Goal: Task Accomplishment & Management: Complete application form

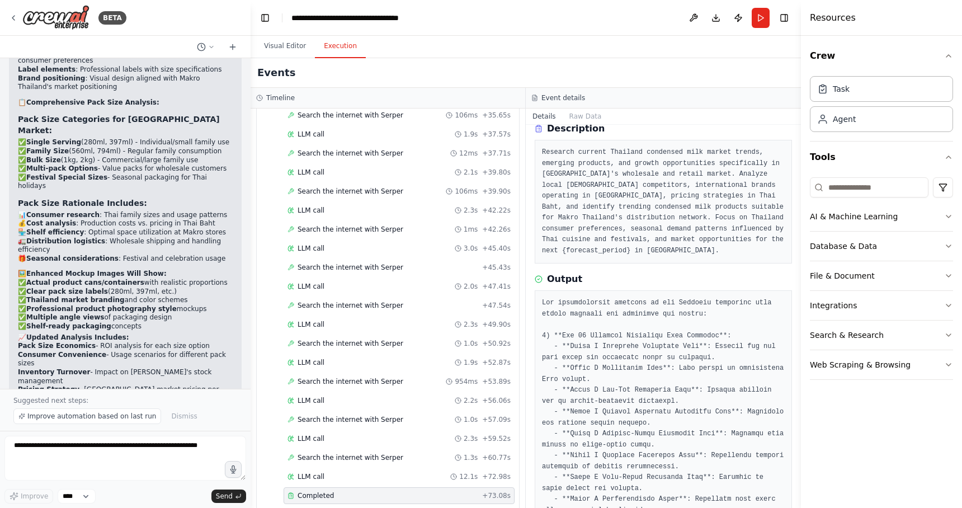
scroll to position [44, 0]
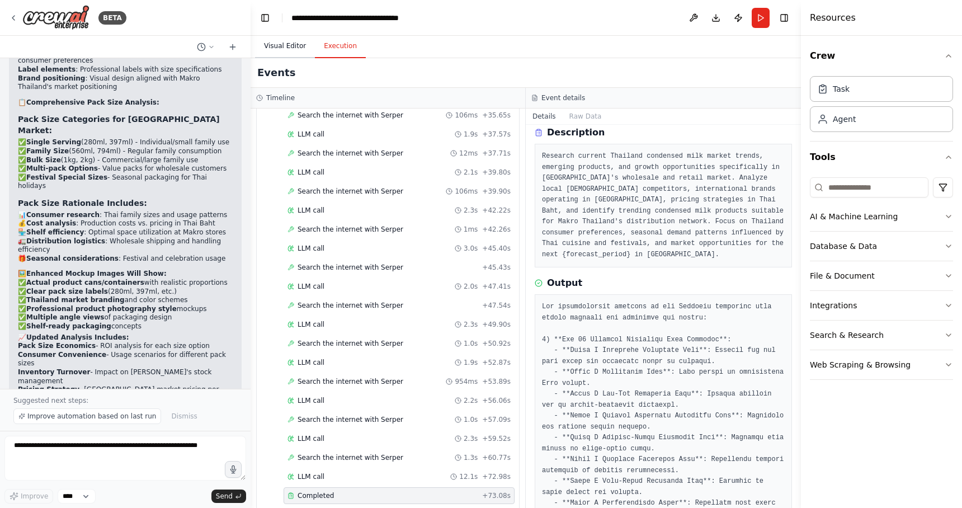
click at [292, 45] on button "Visual Editor" at bounding box center [285, 46] width 60 height 23
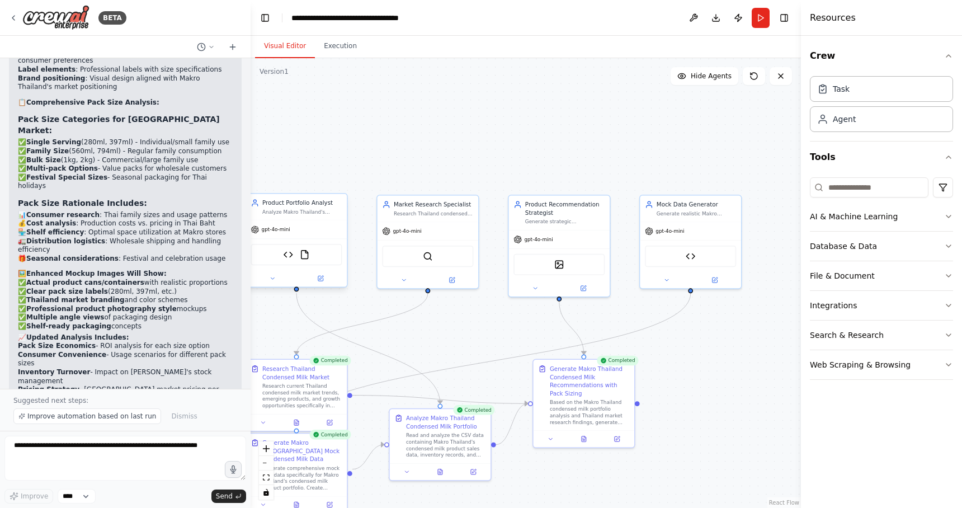
click at [308, 227] on div "gpt-4o-mini" at bounding box center [296, 229] width 101 height 18
click at [318, 233] on div "gpt-4o-mini" at bounding box center [296, 229] width 101 height 18
click at [292, 218] on div "Product Portfolio Analyst Analyze Makro Thailand's existing condensed milk prod…" at bounding box center [296, 207] width 101 height 26
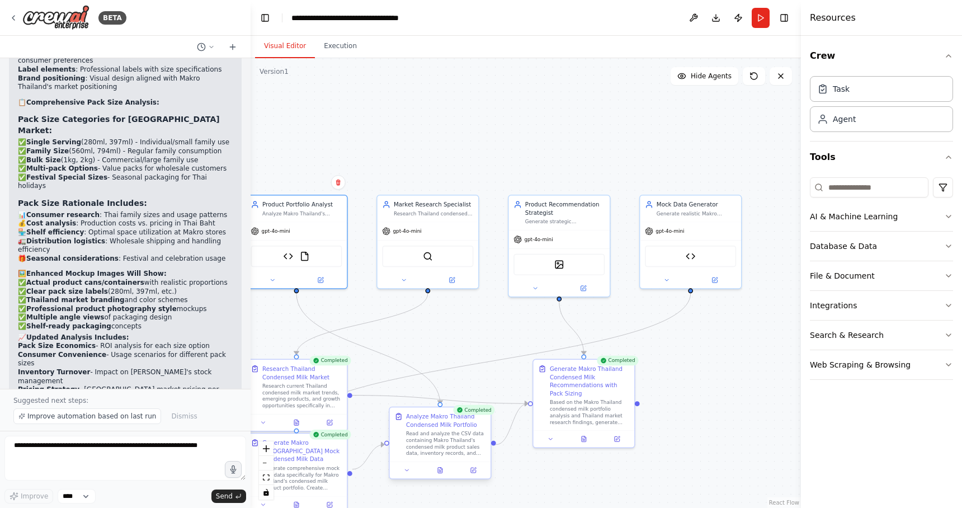
click at [443, 433] on div "Read and analyze the CSV data containing Makro Thailand's condensed milk produc…" at bounding box center [445, 443] width 79 height 26
click at [310, 228] on div "gpt-4o-mini" at bounding box center [296, 229] width 101 height 18
click at [318, 279] on icon at bounding box center [320, 278] width 5 height 5
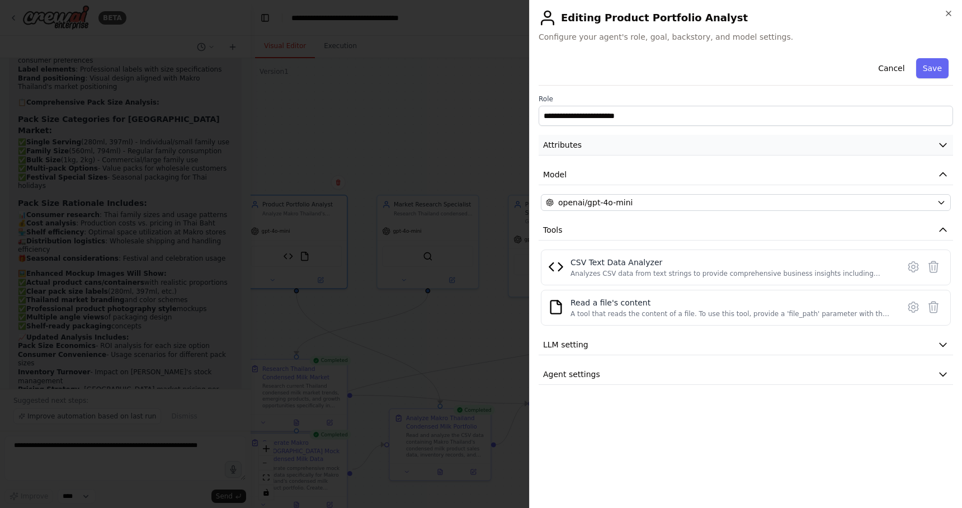
click at [720, 149] on button "Attributes" at bounding box center [746, 145] width 414 height 21
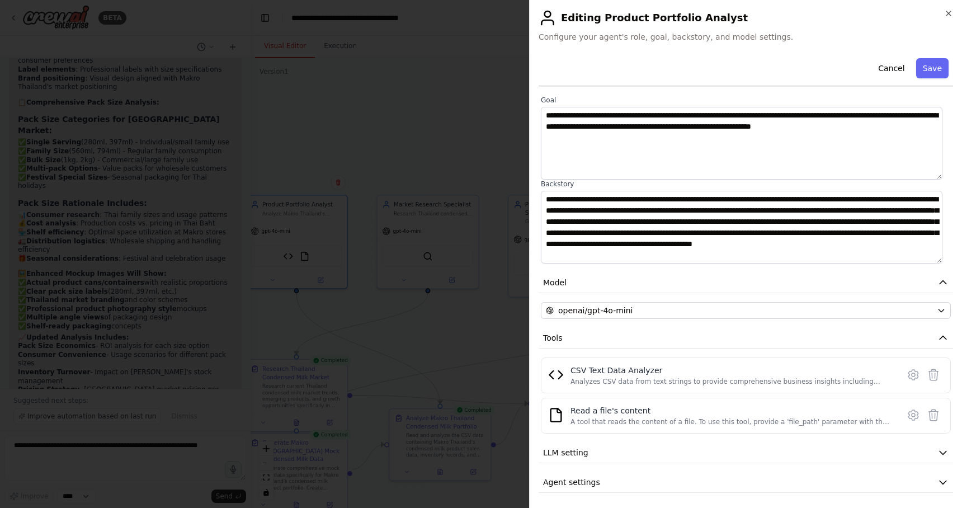
scroll to position [72, 0]
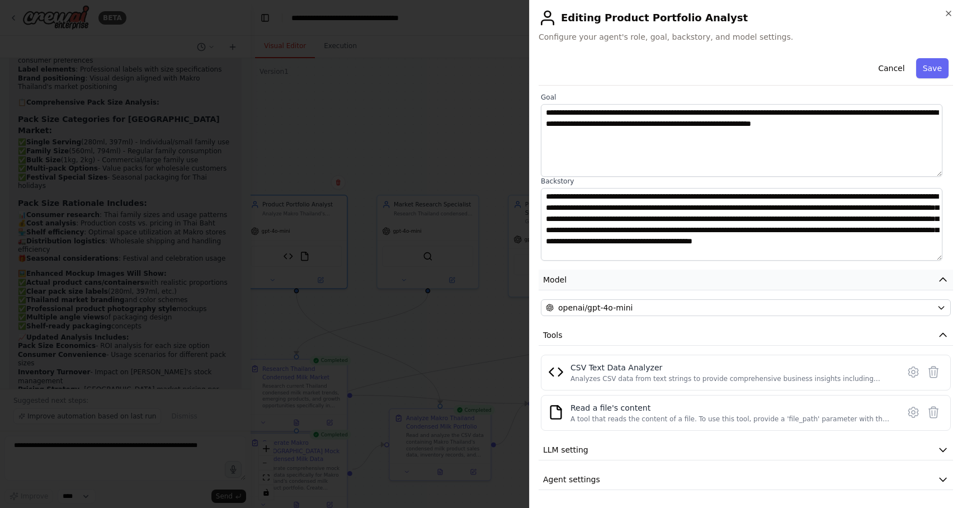
click at [739, 279] on button "Model" at bounding box center [746, 280] width 414 height 21
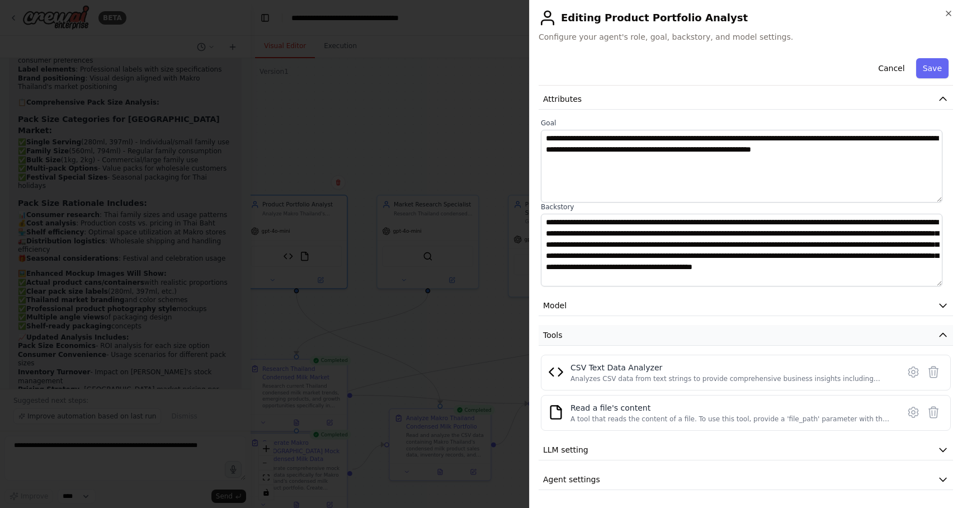
click at [741, 342] on button "Tools" at bounding box center [746, 335] width 414 height 21
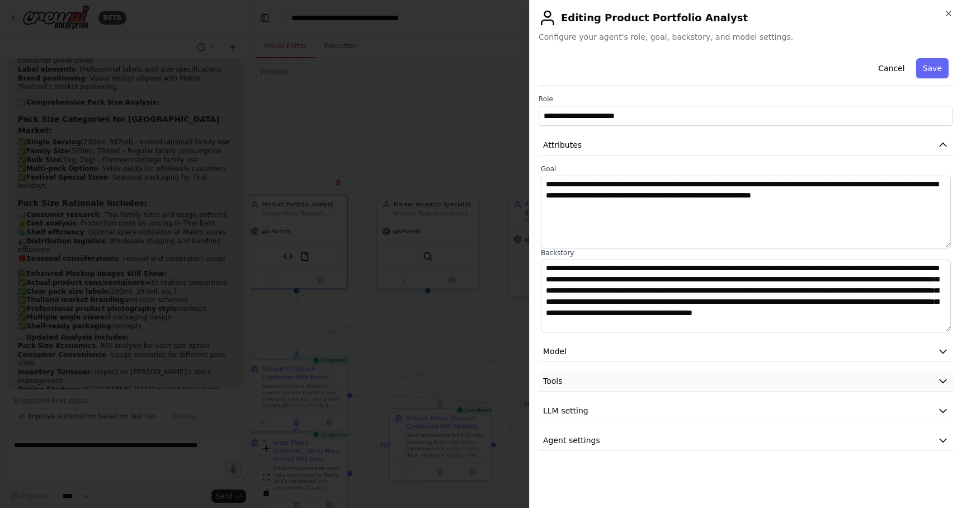
scroll to position [0, 0]
click at [728, 381] on button "Tools" at bounding box center [746, 381] width 414 height 21
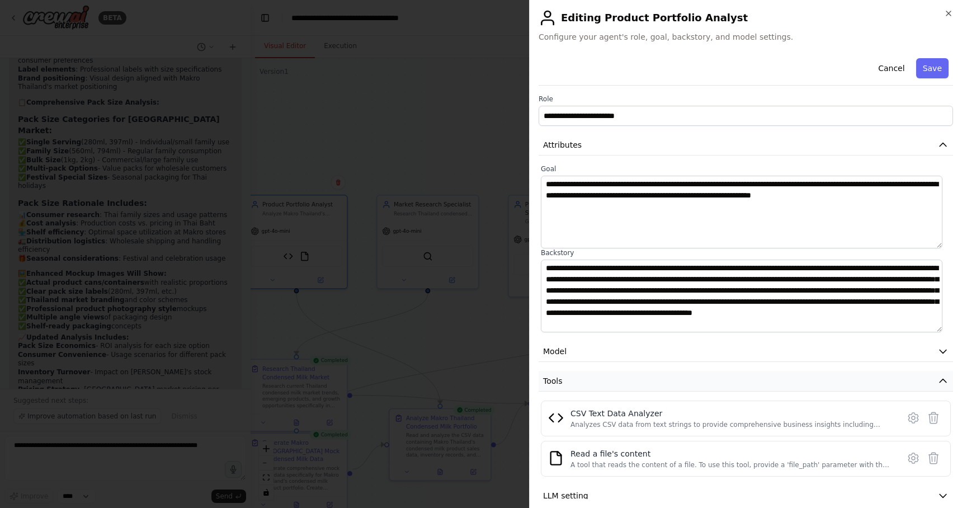
scroll to position [46, 0]
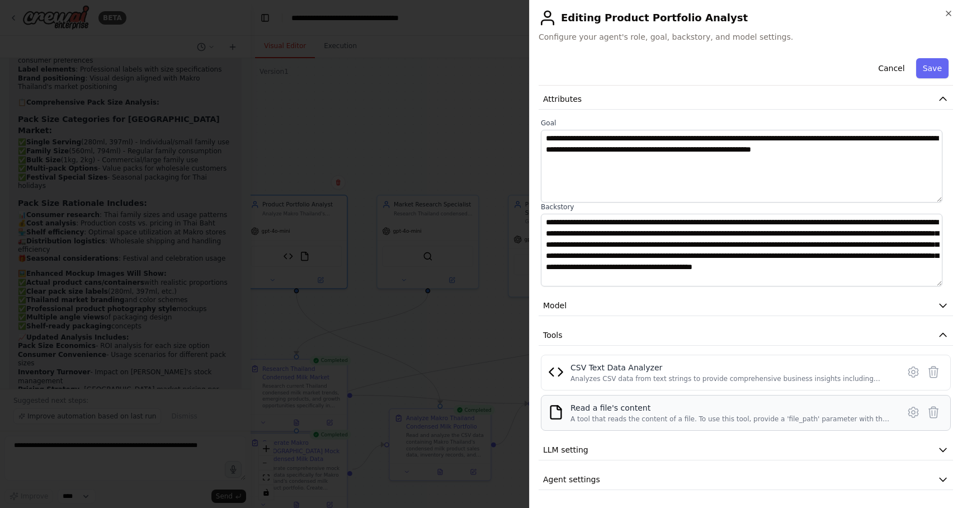
click at [737, 419] on div "A tool that reads the content of a file. To use this tool, provide a 'file_path…" at bounding box center [731, 418] width 322 height 9
click at [883, 67] on button "Cancel" at bounding box center [891, 68] width 40 height 20
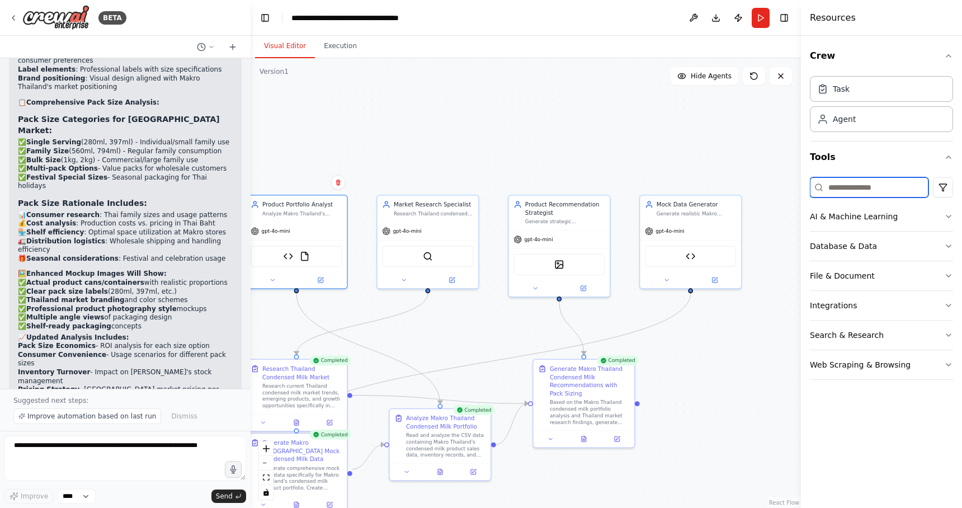
click at [843, 192] on input at bounding box center [869, 187] width 119 height 20
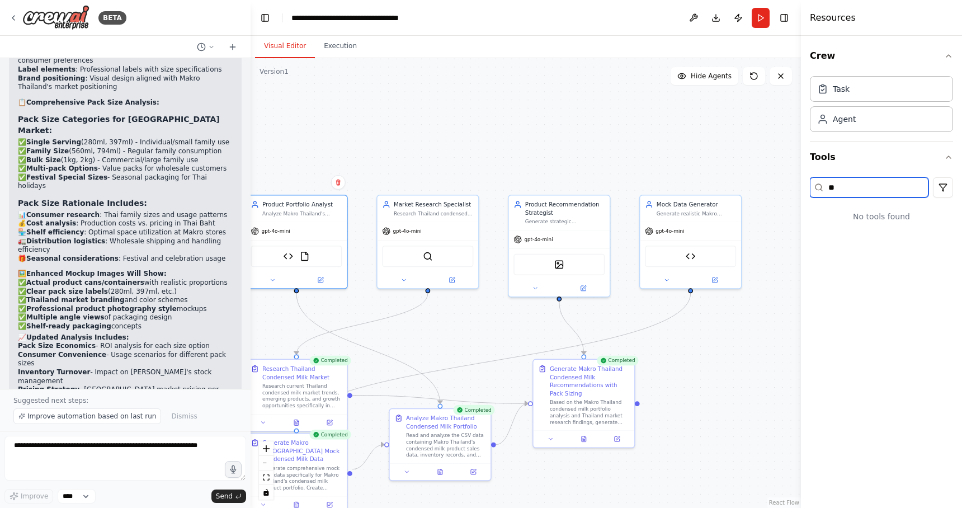
type input "*"
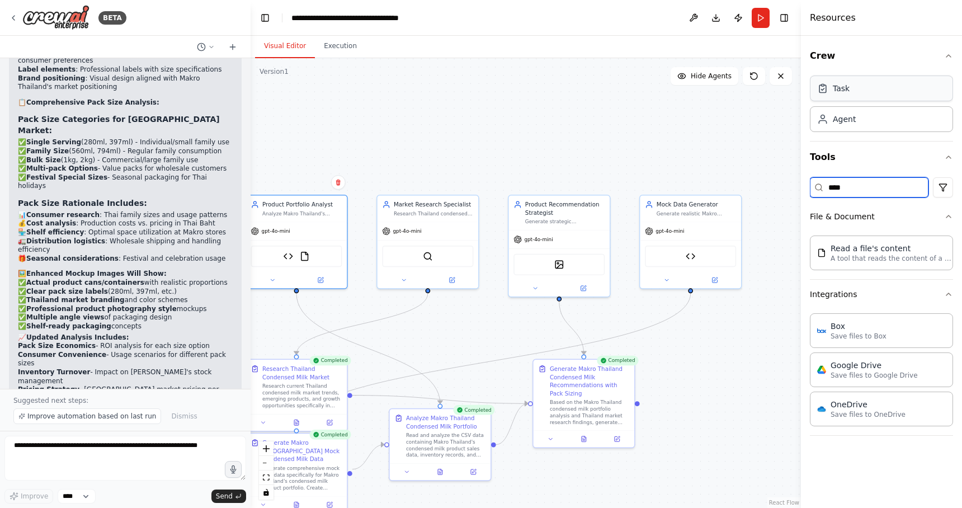
type input "****"
click at [894, 91] on div "Task" at bounding box center [881, 89] width 143 height 26
click at [890, 94] on div "Task" at bounding box center [881, 89] width 143 height 26
click at [855, 106] on div "Agent" at bounding box center [881, 119] width 143 height 26
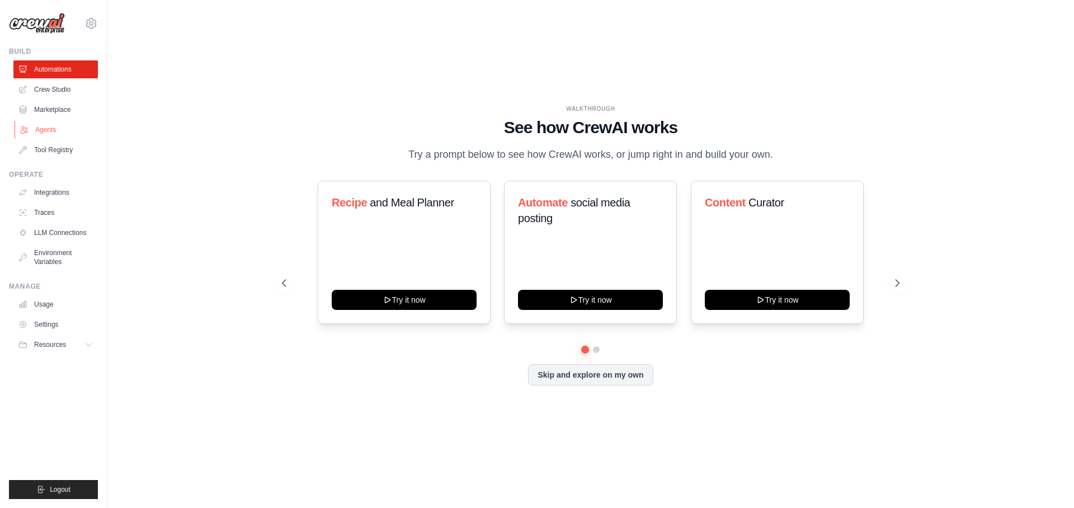
click at [54, 126] on link "Agents" at bounding box center [57, 130] width 84 height 18
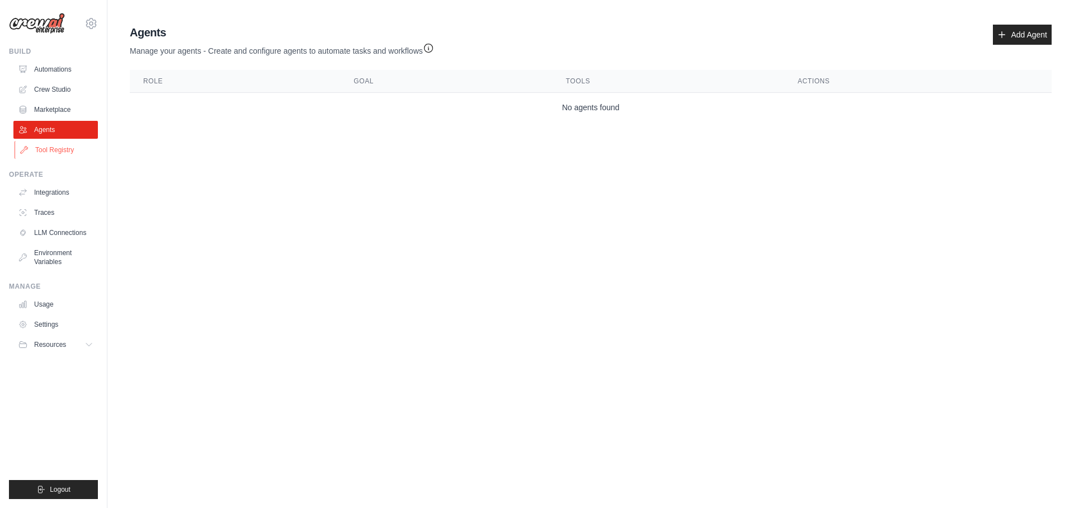
click at [52, 149] on link "Tool Registry" at bounding box center [57, 150] width 84 height 18
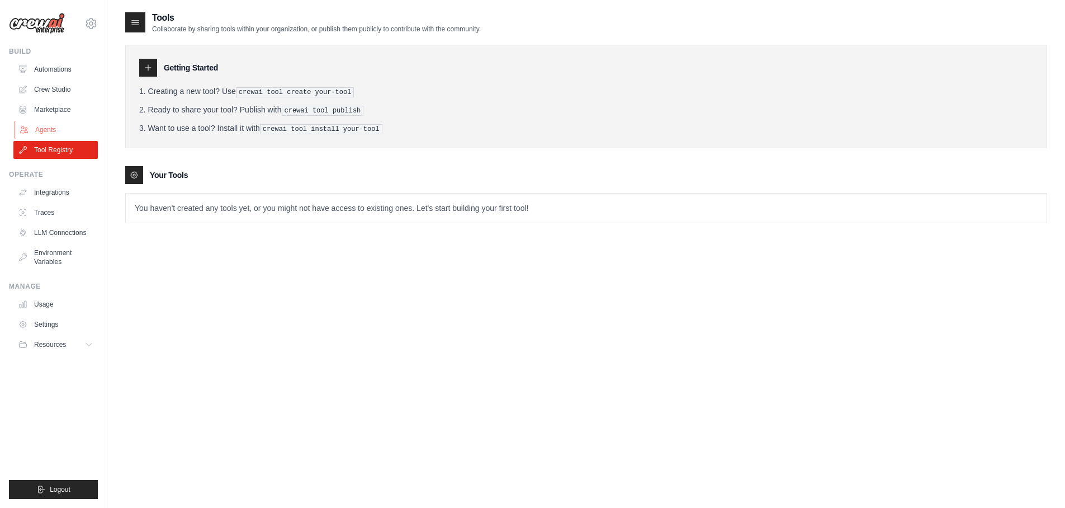
click at [52, 129] on link "Agents" at bounding box center [57, 130] width 84 height 18
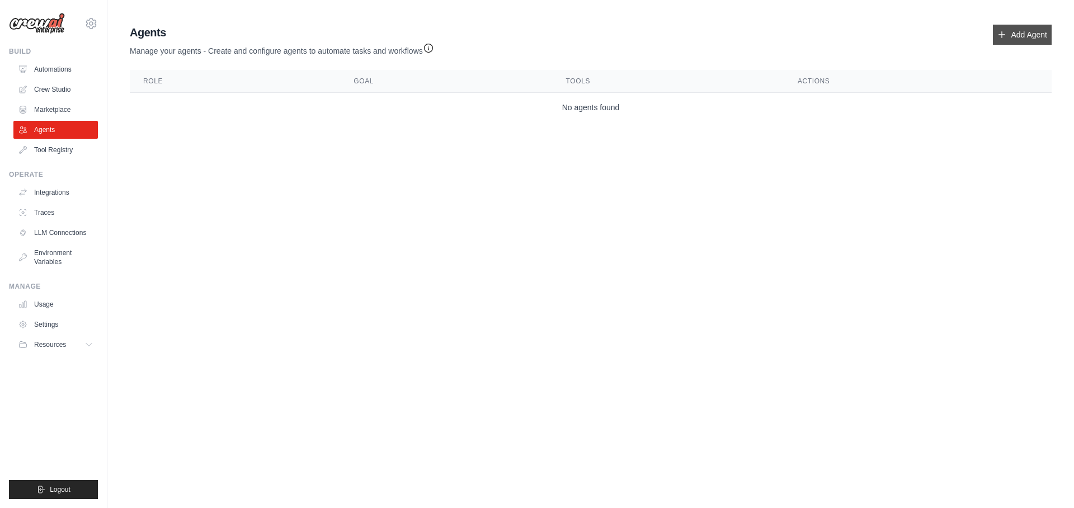
click at [1031, 29] on link "Add Agent" at bounding box center [1022, 35] width 59 height 20
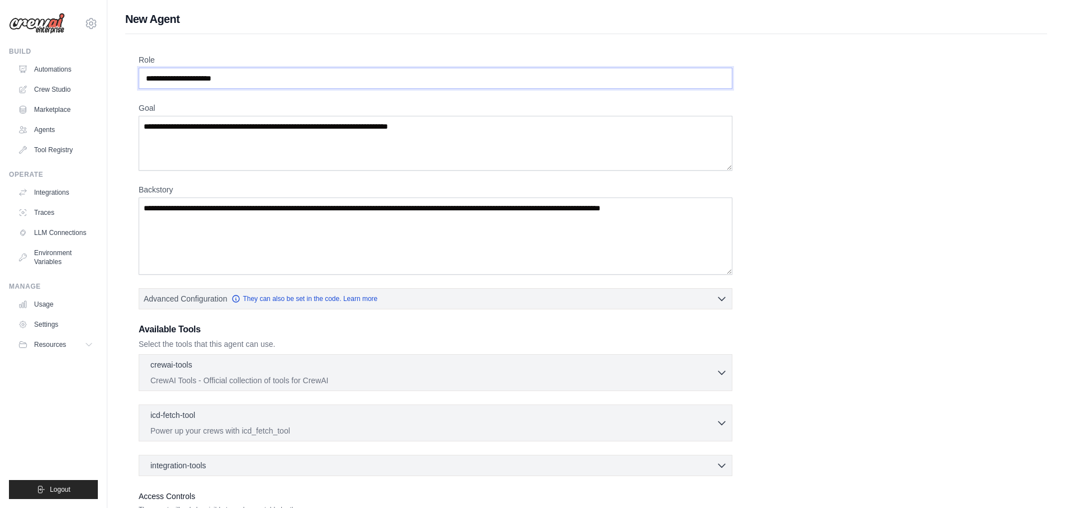
click at [343, 81] on input "Role" at bounding box center [436, 78] width 594 height 21
type input "******"
type input "*"
type input "**********"
click at [349, 137] on textarea "Goal" at bounding box center [436, 143] width 594 height 55
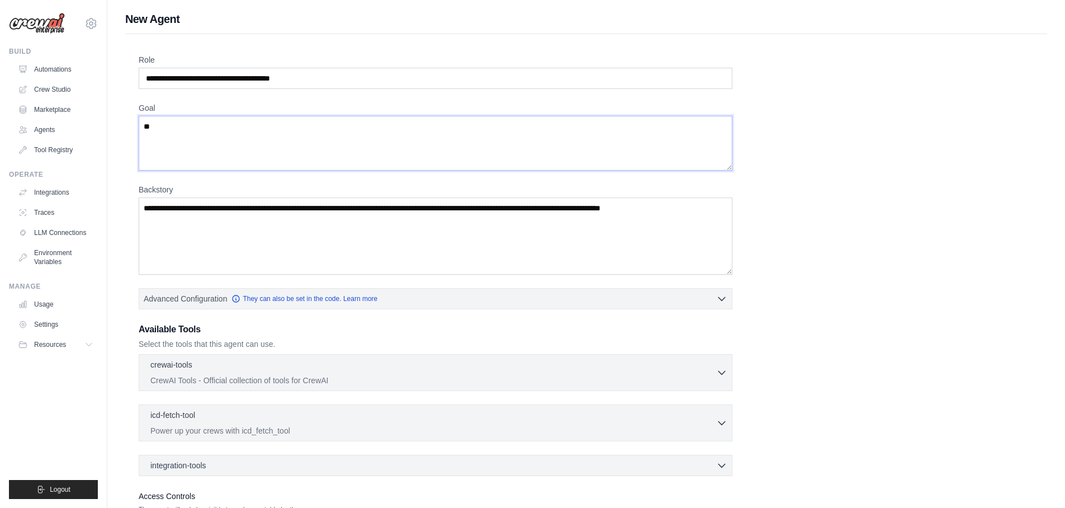
type textarea "*"
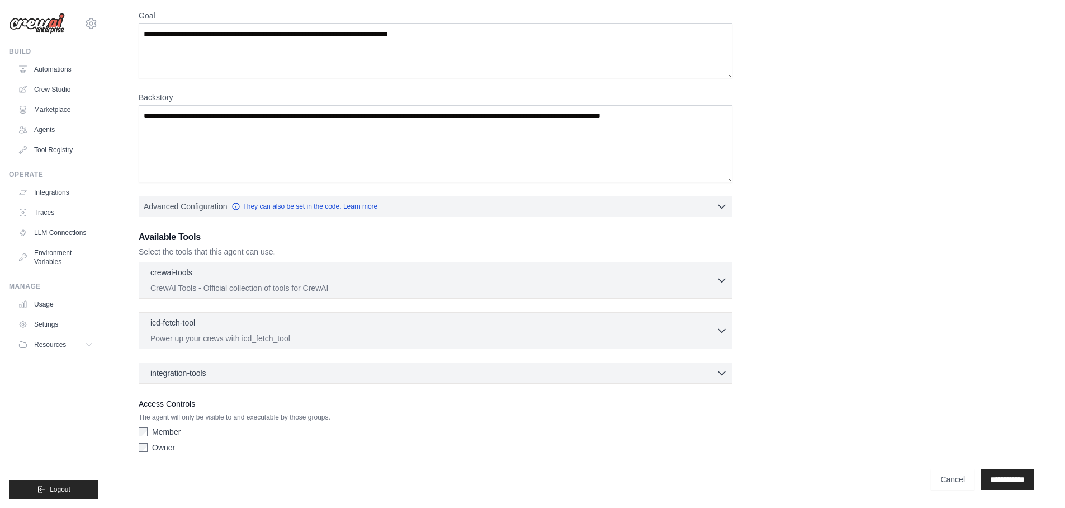
click at [667, 384] on div "**********" at bounding box center [586, 210] width 895 height 496
click at [672, 377] on div "integration-tools 0 selected" at bounding box center [438, 372] width 577 height 11
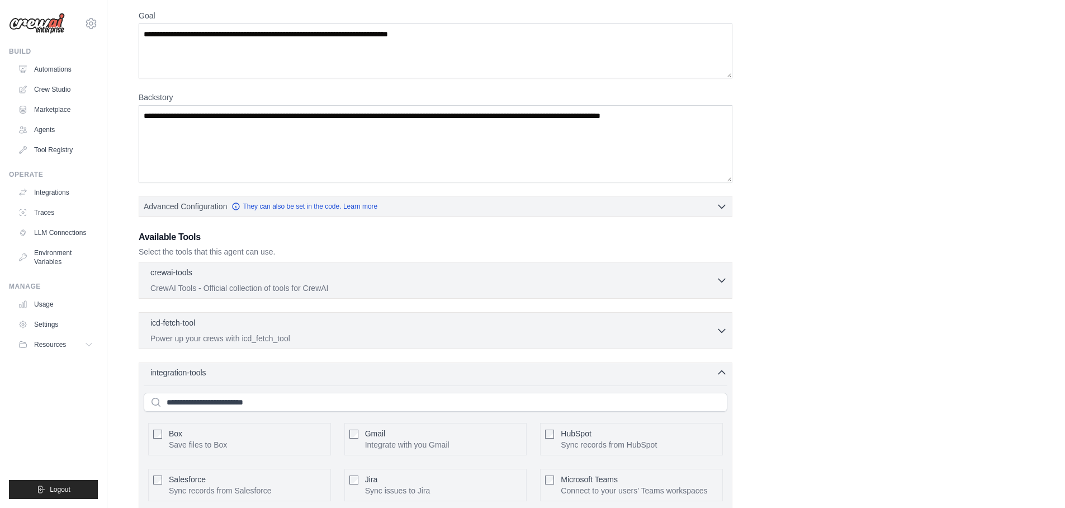
click at [672, 377] on div "integration-tools 0 selected" at bounding box center [438, 372] width 577 height 11
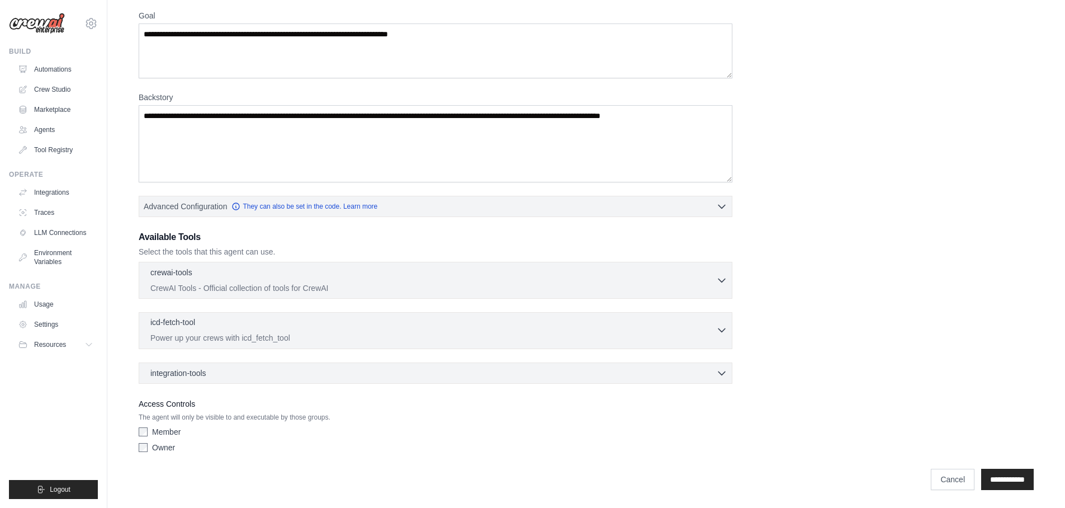
click at [683, 327] on div "icd-fetch-tool 0 selected" at bounding box center [433, 323] width 566 height 13
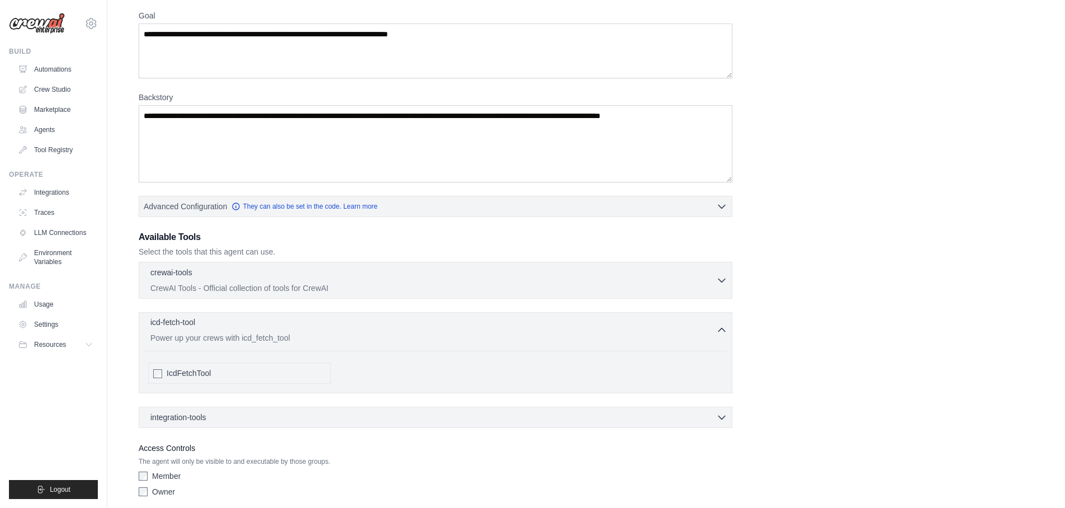
click at [683, 327] on div "icd-fetch-tool 0 selected" at bounding box center [433, 323] width 566 height 13
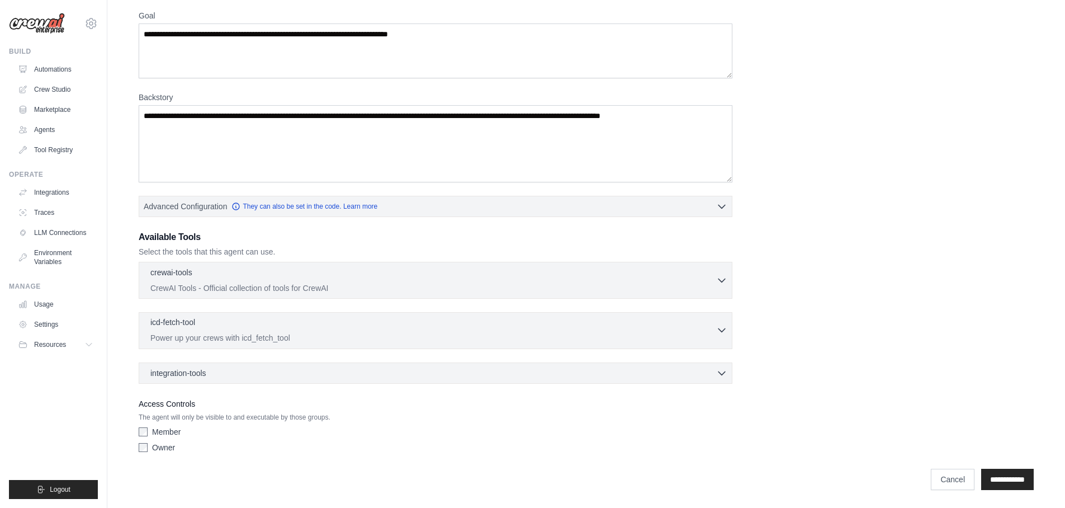
click at [696, 317] on div "icd-fetch-tool 0 selected" at bounding box center [433, 323] width 566 height 13
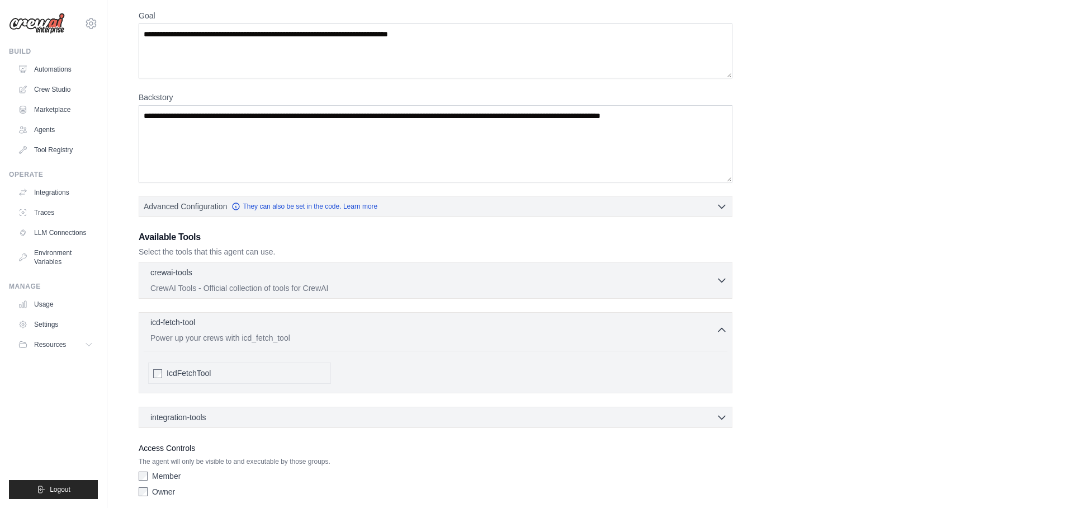
click at [696, 317] on div "icd-fetch-tool 0 selected" at bounding box center [433, 323] width 566 height 13
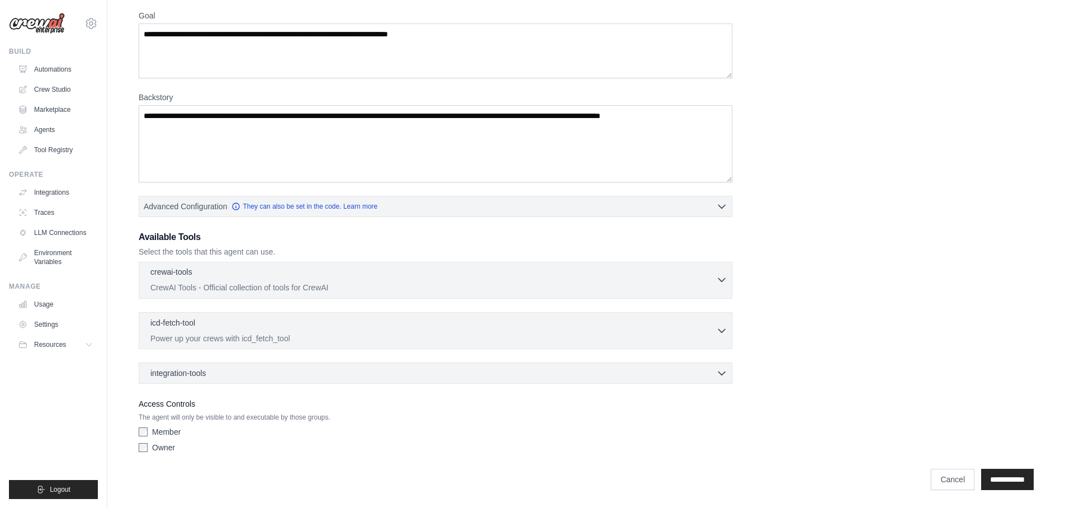
click at [701, 277] on div "crewai-tools 0 selected" at bounding box center [433, 272] width 566 height 13
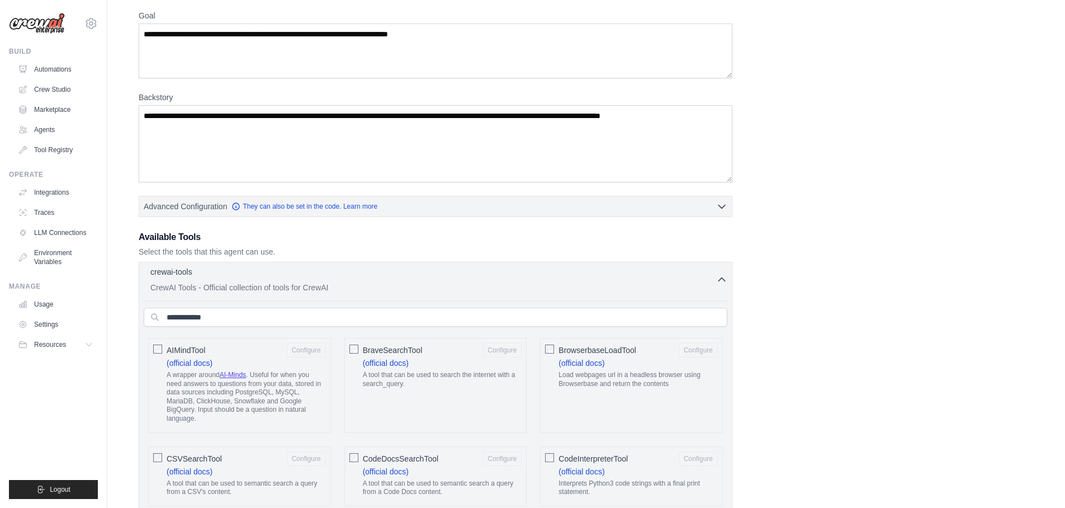
click at [701, 277] on div "crewai-tools 0 selected" at bounding box center [433, 272] width 566 height 13
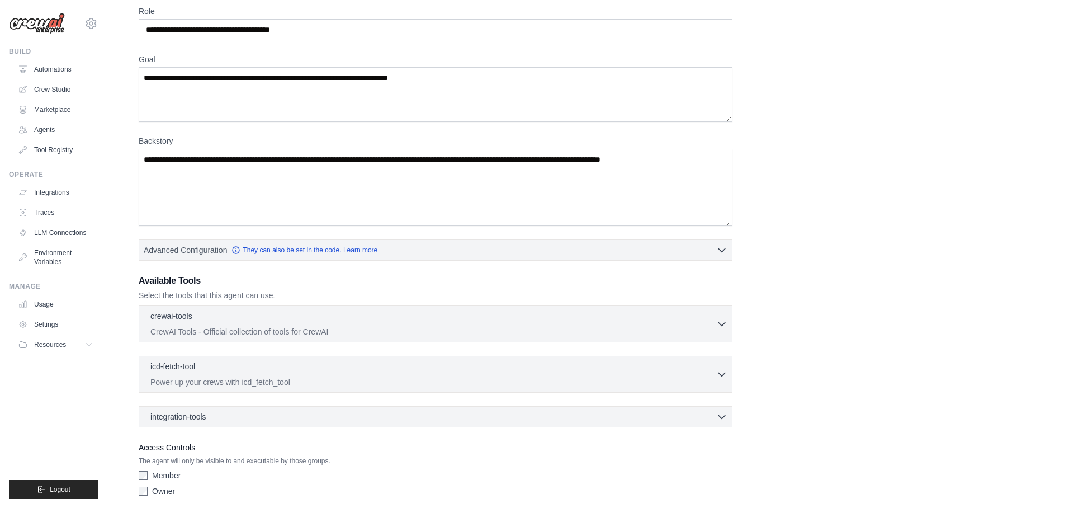
scroll to position [0, 0]
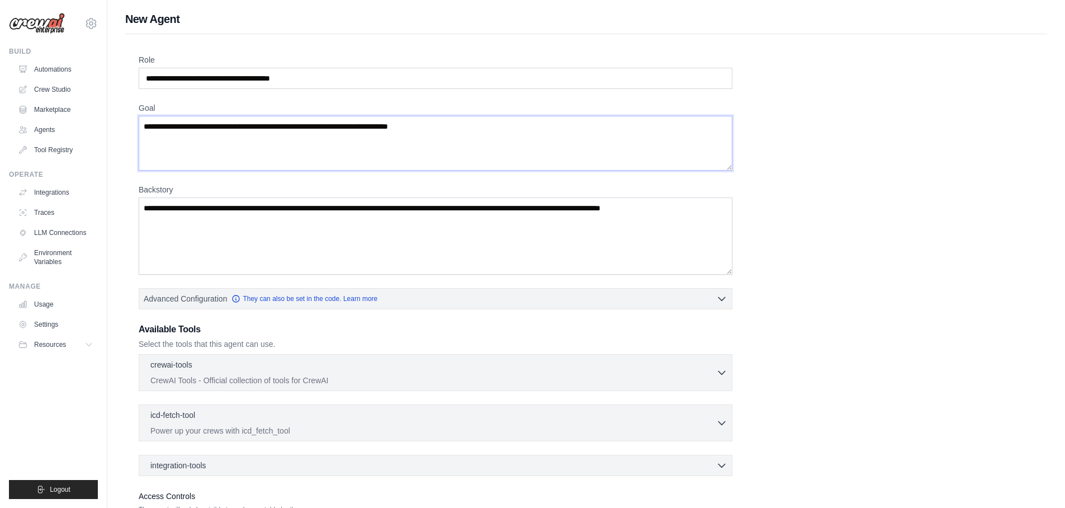
click at [353, 146] on textarea "Goal" at bounding box center [436, 143] width 594 height 55
paste textarea "**********"
type textarea "**********"
click at [313, 233] on textarea "Backstory" at bounding box center [436, 235] width 594 height 77
paste textarea "**********"
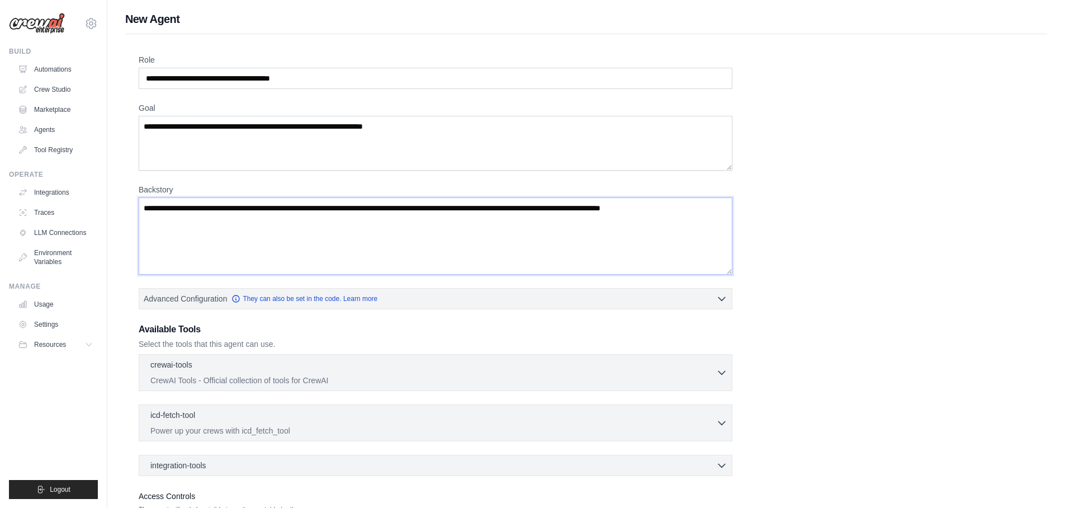
type textarea "**********"
paste textarea "**********"
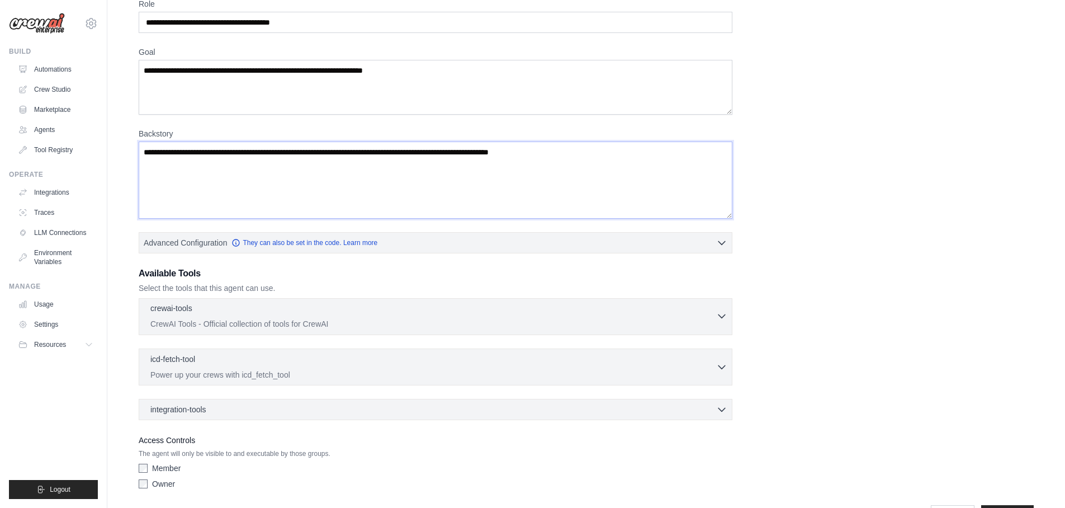
scroll to position [68, 0]
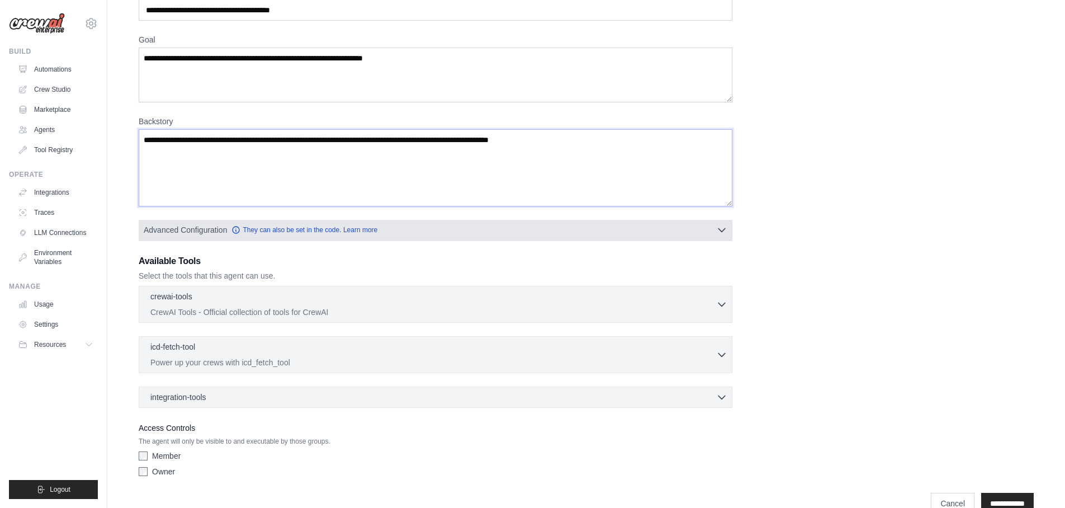
type textarea "**********"
click at [725, 228] on icon "button" at bounding box center [721, 229] width 11 height 11
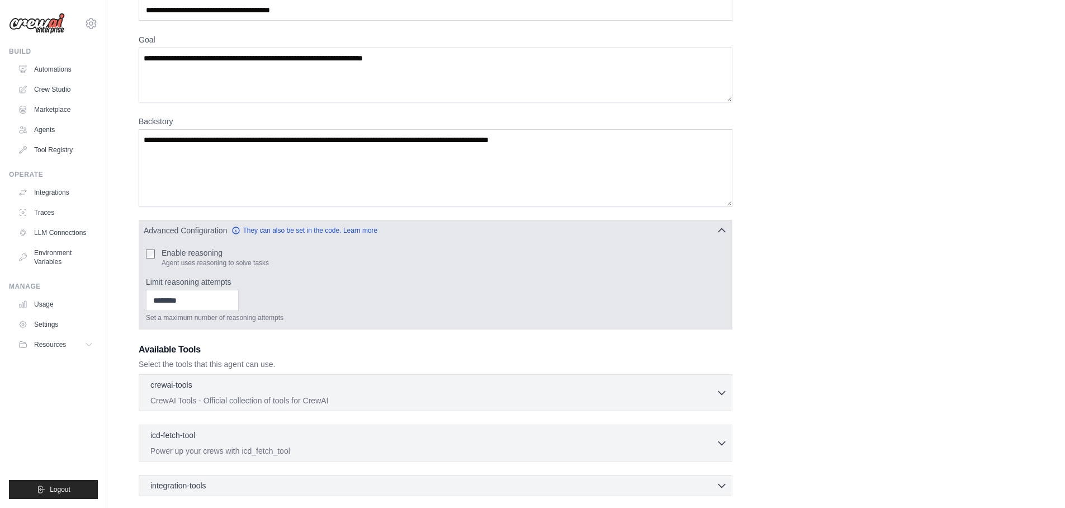
click at [202, 254] on label "Enable reasoning" at bounding box center [215, 252] width 107 height 11
click at [217, 304] on input "Limit reasoning attempts" at bounding box center [192, 300] width 93 height 21
click at [231, 296] on input "*" at bounding box center [192, 300] width 93 height 21
type input "*"
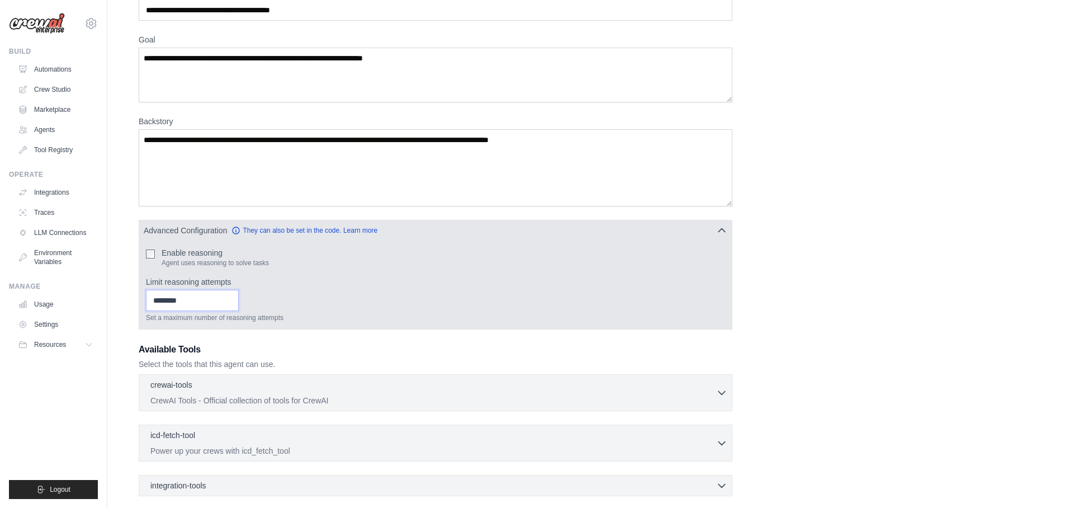
click at [231, 296] on input "*" at bounding box center [192, 300] width 93 height 21
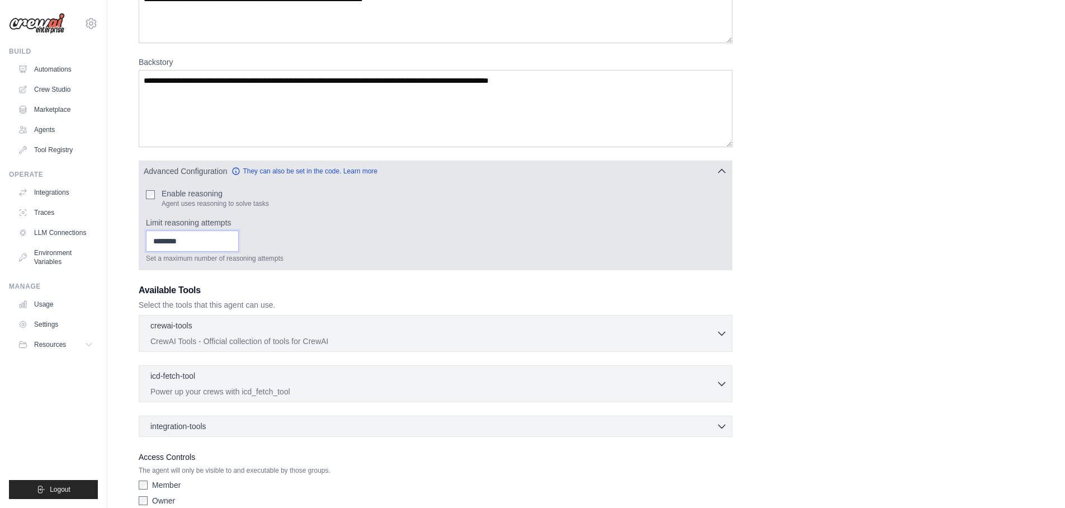
scroll to position [181, 0]
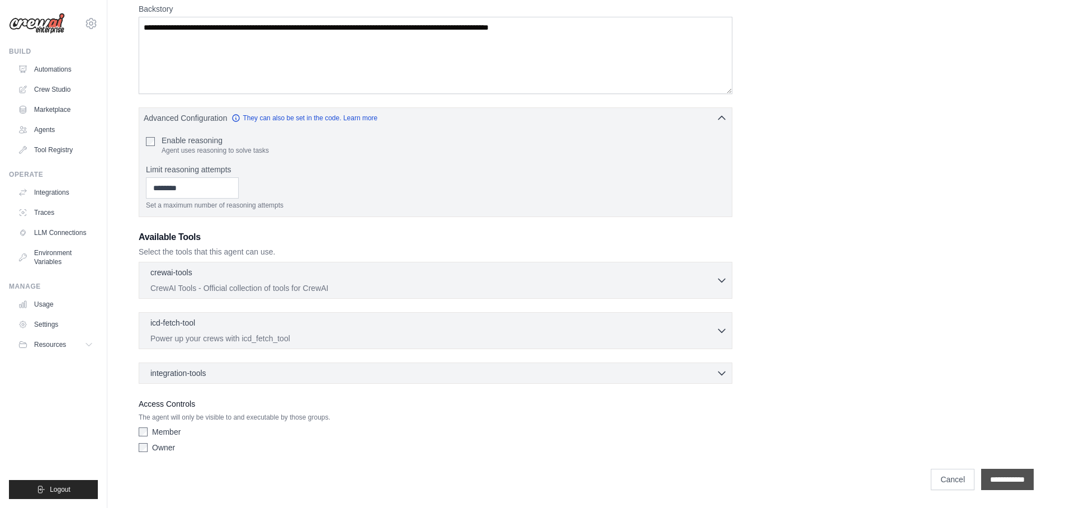
click at [1008, 477] on input "**********" at bounding box center [1008, 479] width 53 height 21
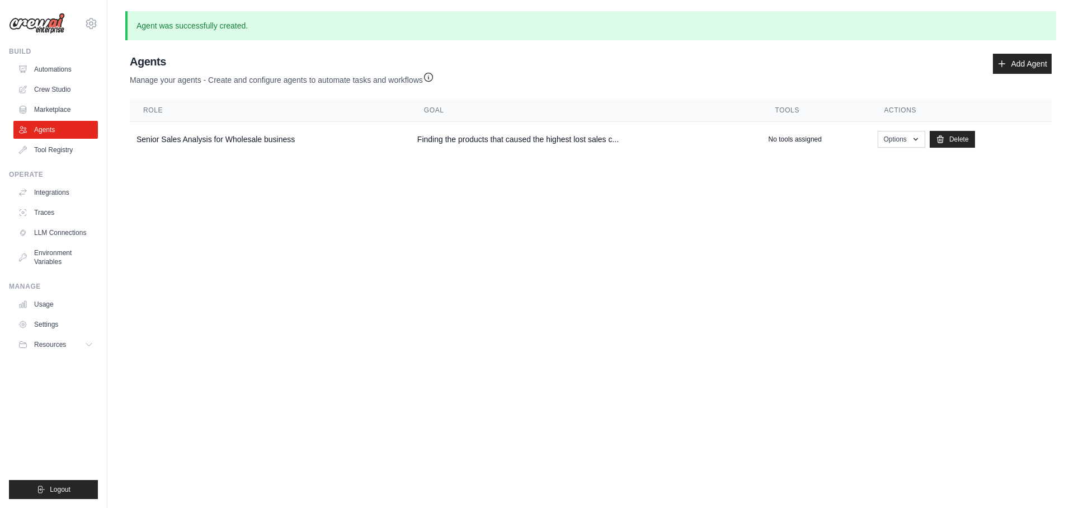
click at [776, 272] on body "punnaruck@gmail.com Settings Build Automations Crew Studio" at bounding box center [537, 254] width 1074 height 508
click at [1027, 68] on link "Add Agent" at bounding box center [1022, 64] width 59 height 20
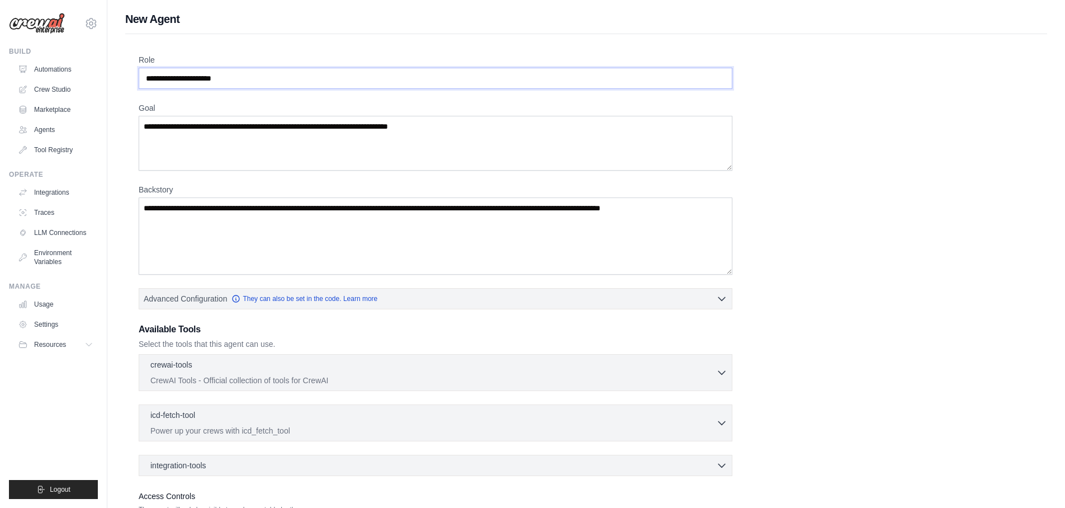
click at [296, 73] on input "Role" at bounding box center [436, 78] width 594 height 21
type input "*"
type input "**********"
click at [270, 145] on textarea "Goal" at bounding box center [436, 143] width 594 height 55
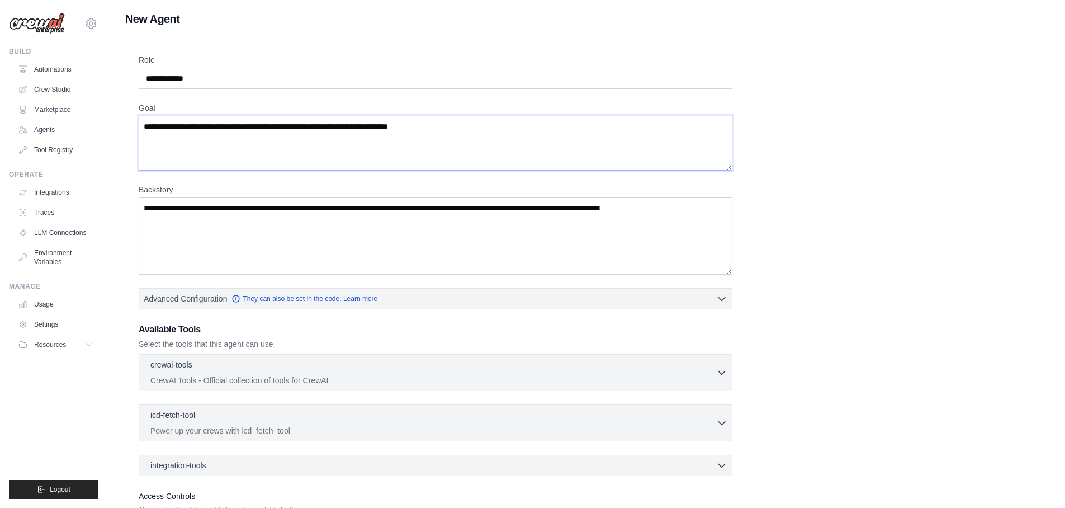
type textarea "*"
paste textarea "**********"
type textarea "**********"
click at [544, 234] on textarea "Backstory" at bounding box center [436, 235] width 594 height 77
click at [454, 237] on textarea "Backstory" at bounding box center [436, 235] width 594 height 77
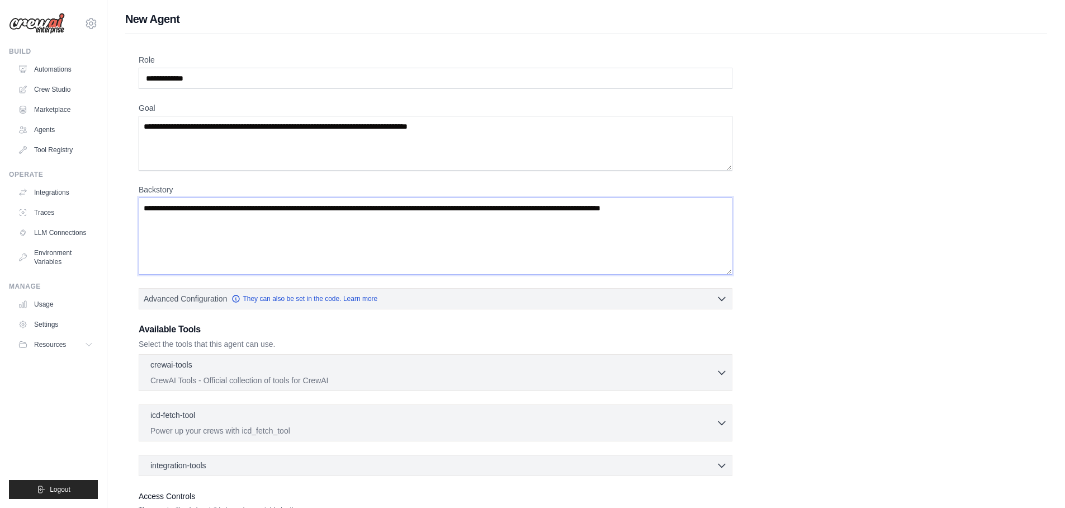
paste textarea "**********"
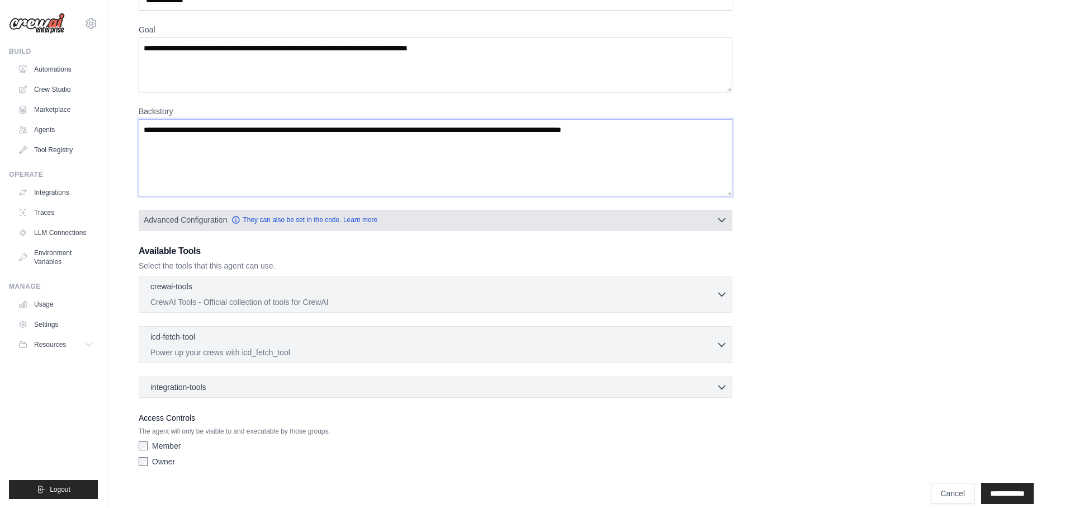
type textarea "**********"
click at [725, 219] on icon "button" at bounding box center [722, 220] width 7 height 3
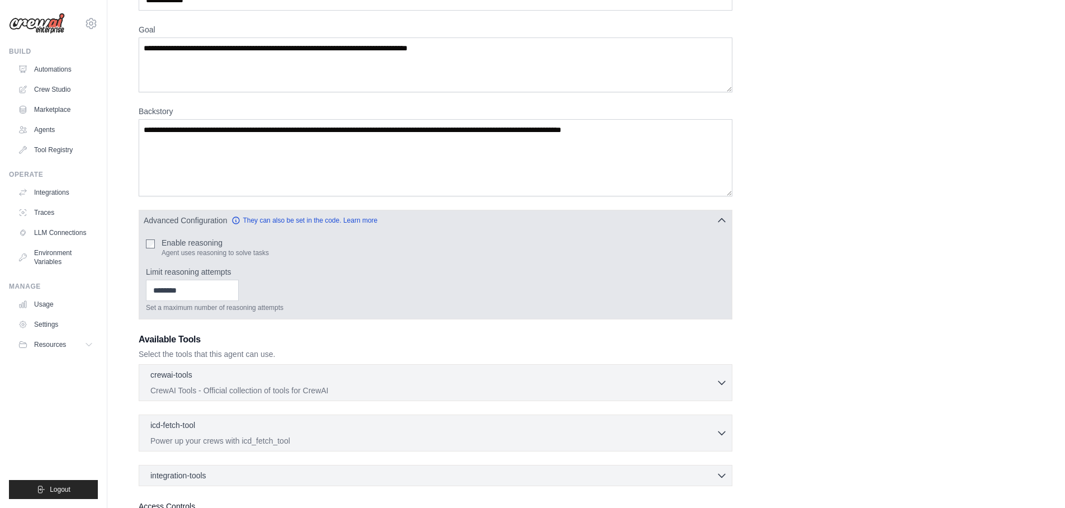
click at [182, 237] on label "Enable reasoning" at bounding box center [215, 242] width 107 height 11
click at [200, 289] on input "Limit reasoning attempts" at bounding box center [192, 290] width 93 height 21
type input "*"
click at [337, 273] on label "Limit reasoning attempts" at bounding box center [435, 271] width 579 height 11
click at [239, 280] on input "*" at bounding box center [192, 290] width 93 height 21
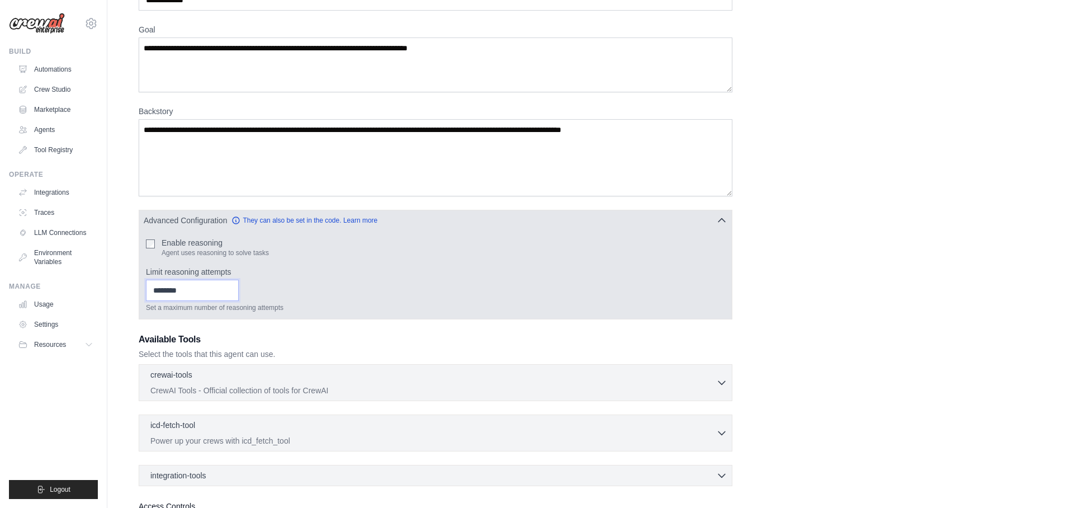
scroll to position [181, 0]
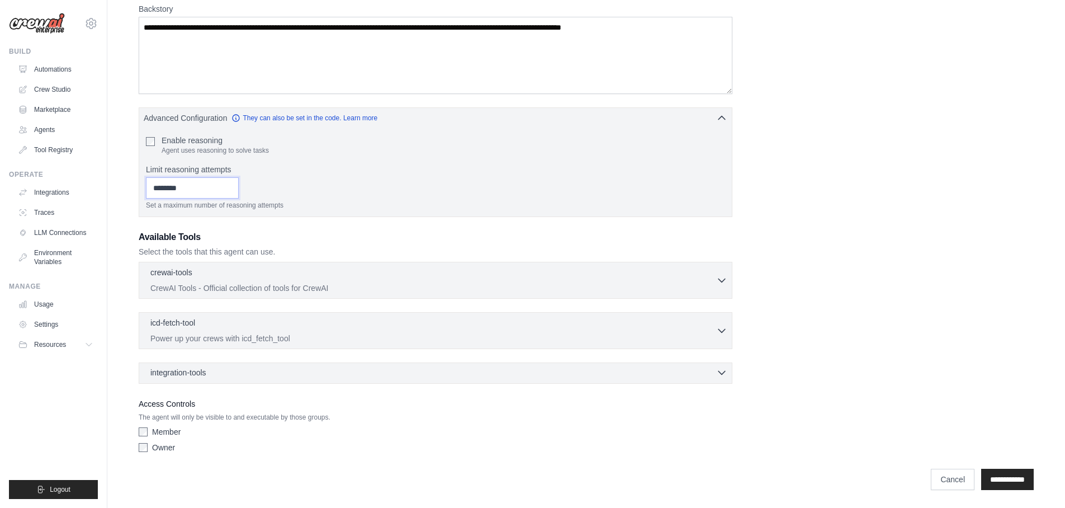
type input "*"
click at [625, 372] on div "integration-tools 0 selected" at bounding box center [438, 372] width 577 height 11
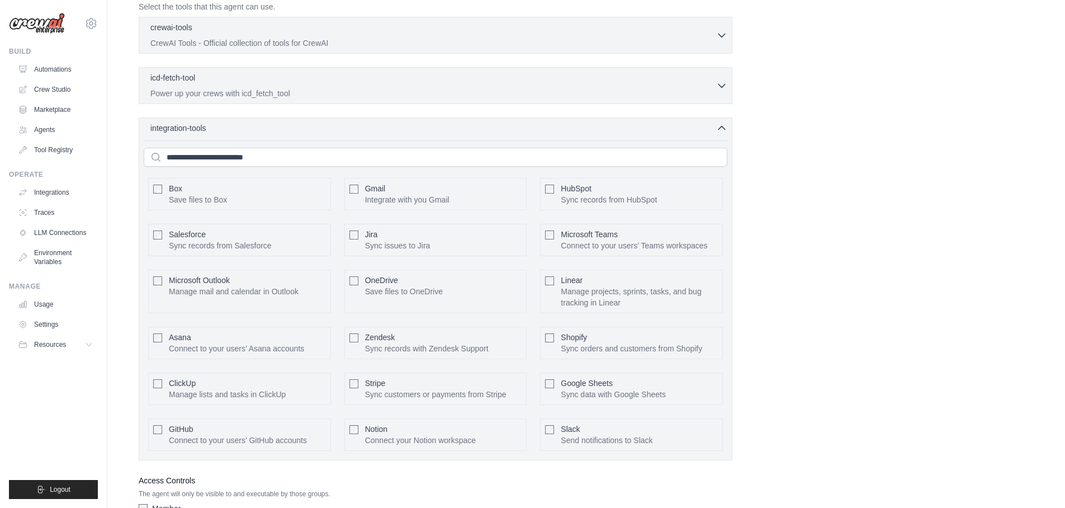
scroll to position [370, 0]
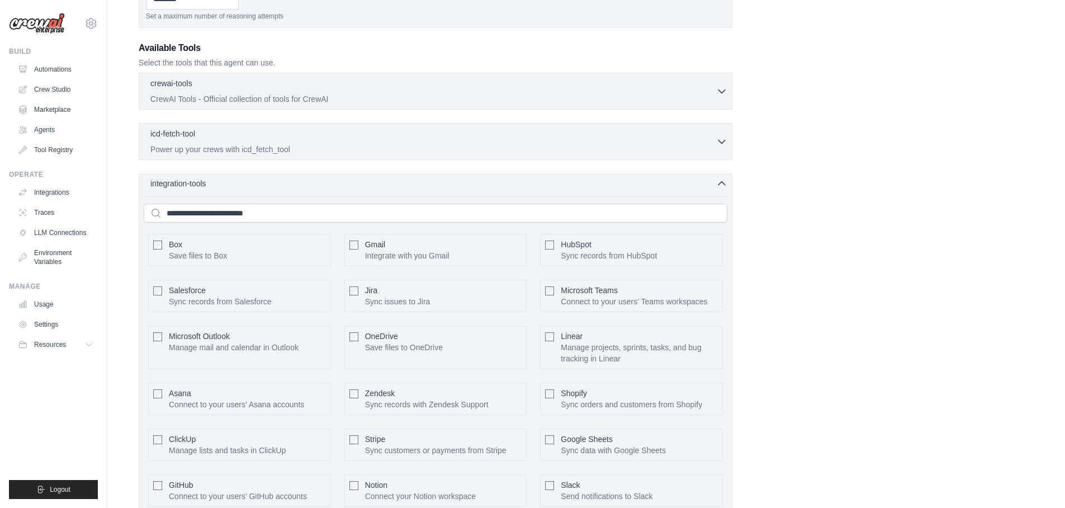
click at [720, 185] on icon "button" at bounding box center [721, 183] width 11 height 11
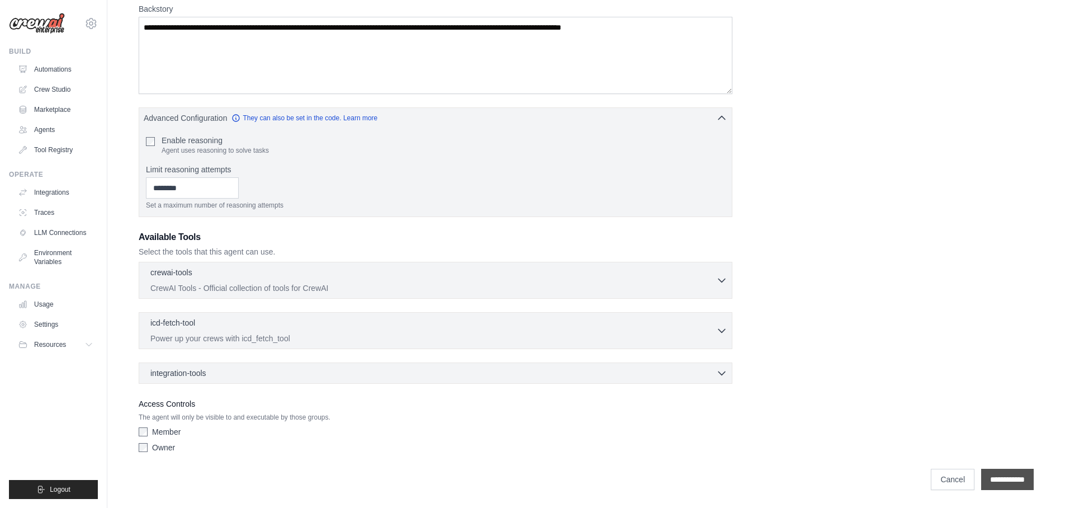
click at [1016, 479] on input "**********" at bounding box center [1008, 479] width 53 height 21
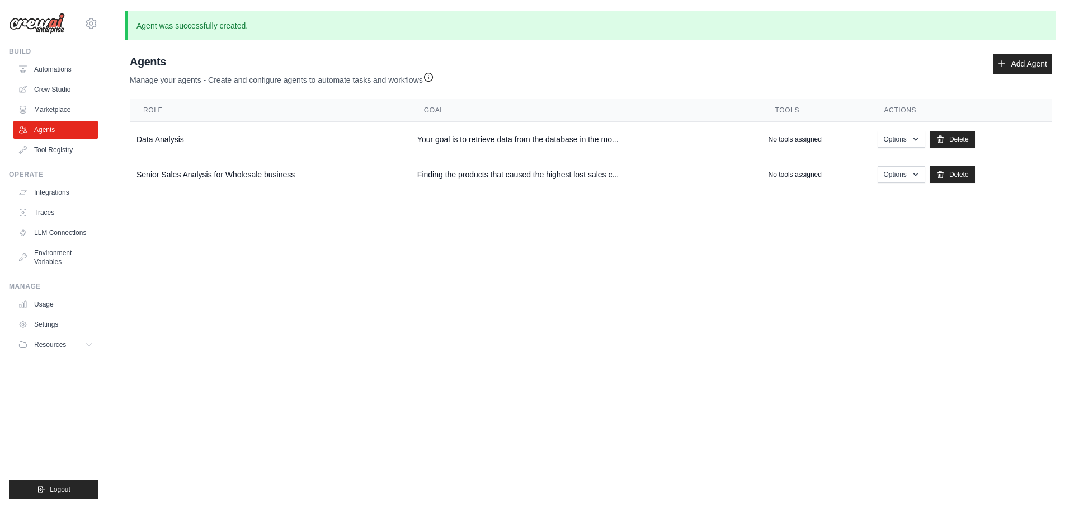
click at [639, 233] on body "punnaruck@gmail.com Settings Build Automations Crew Studio" at bounding box center [537, 254] width 1074 height 508
click at [665, 261] on body "punnaruck@gmail.com Settings Build Automations Crew Studio" at bounding box center [537, 254] width 1074 height 508
click at [55, 194] on link "Integrations" at bounding box center [57, 192] width 84 height 18
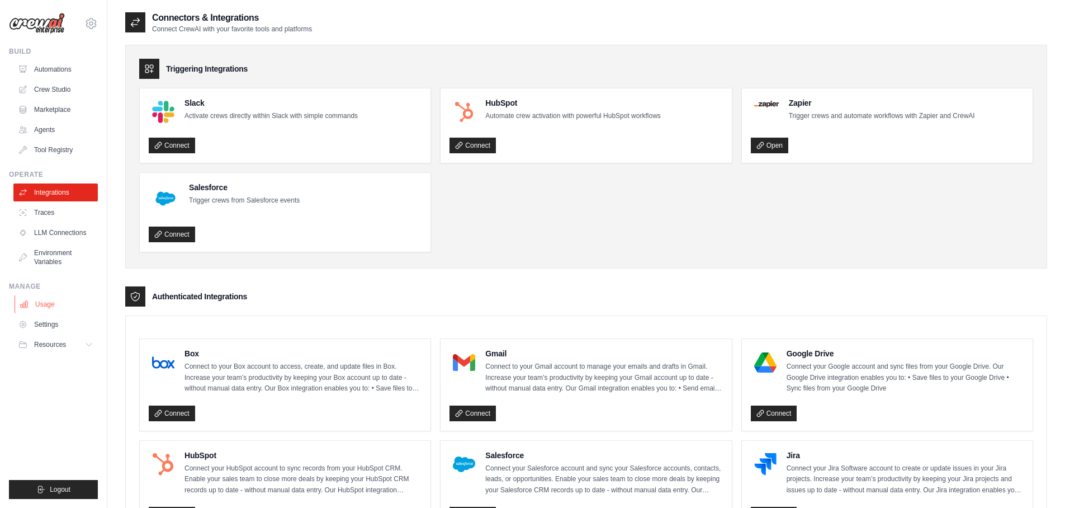
click at [49, 301] on link "Usage" at bounding box center [57, 304] width 84 height 18
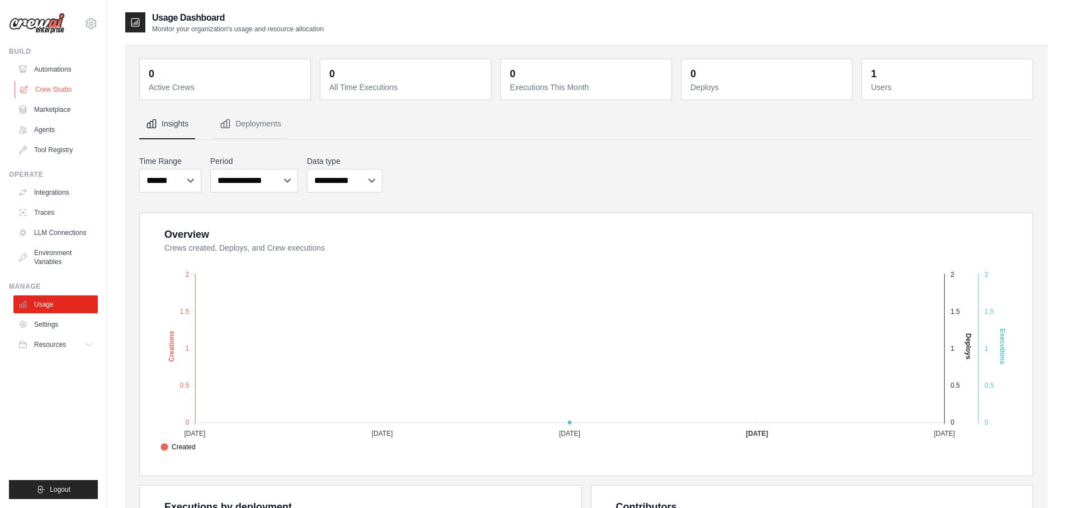
click at [51, 92] on link "Crew Studio" at bounding box center [57, 90] width 84 height 18
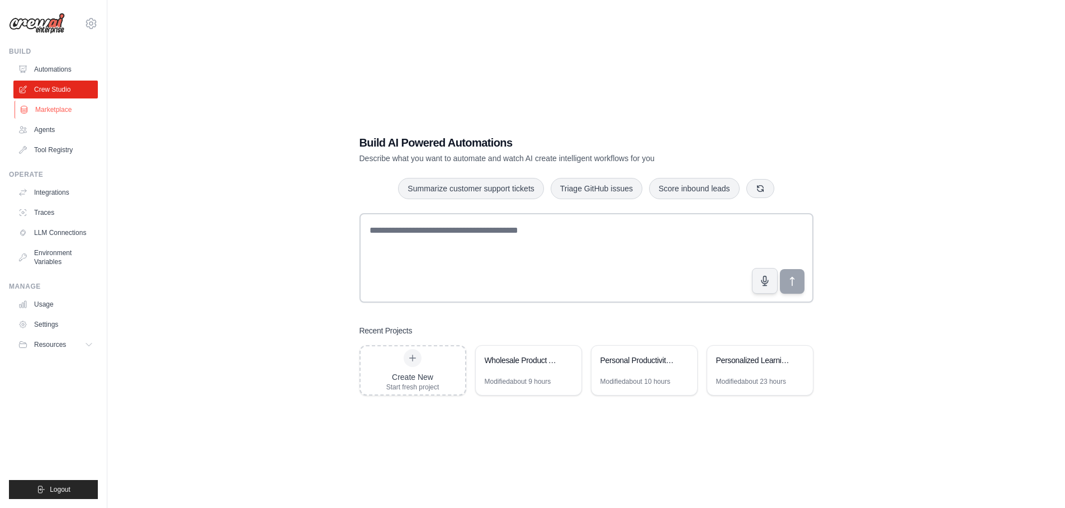
click at [67, 110] on link "Marketplace" at bounding box center [57, 110] width 84 height 18
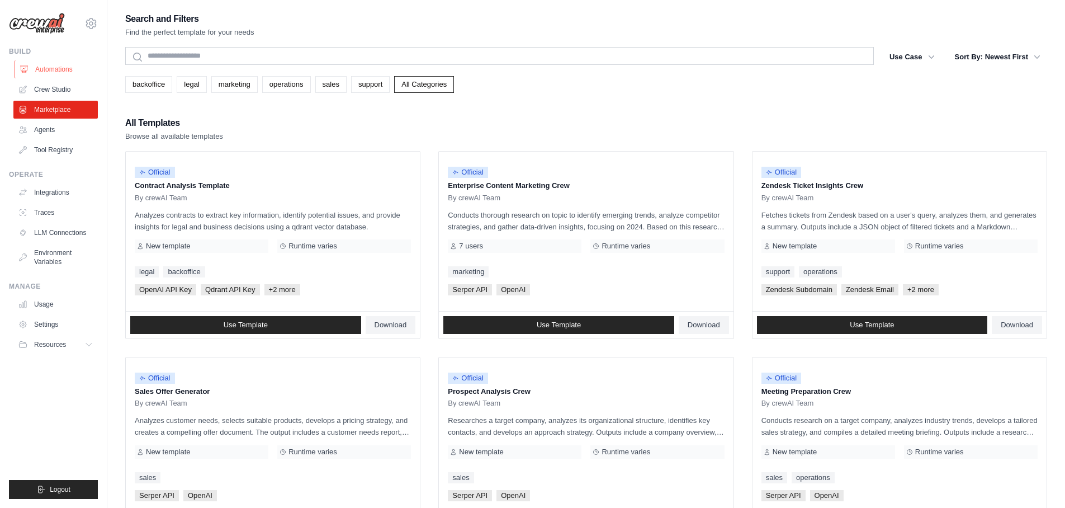
click at [70, 68] on link "Automations" at bounding box center [57, 69] width 84 height 18
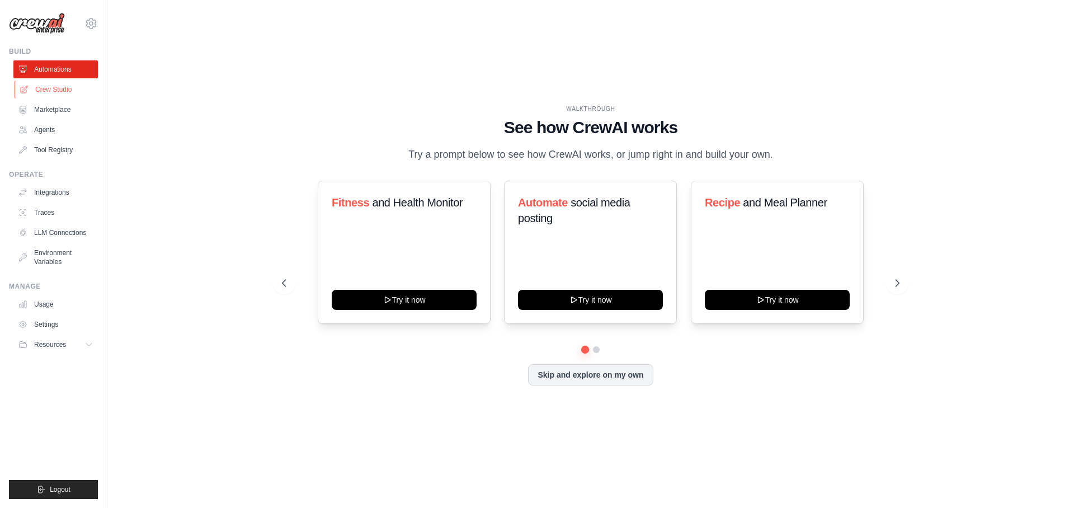
click at [64, 91] on link "Crew Studio" at bounding box center [57, 90] width 84 height 18
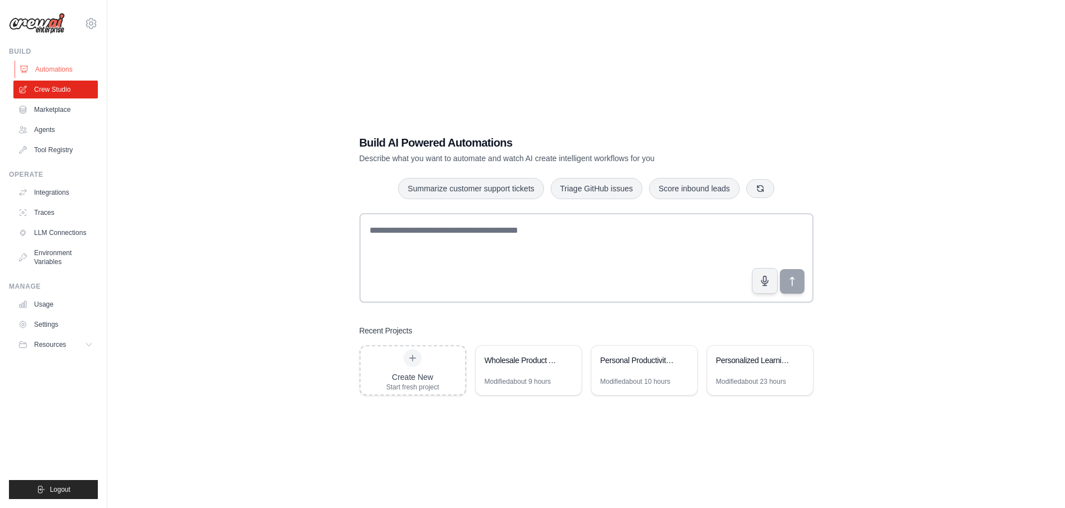
click at [62, 68] on link "Automations" at bounding box center [57, 69] width 84 height 18
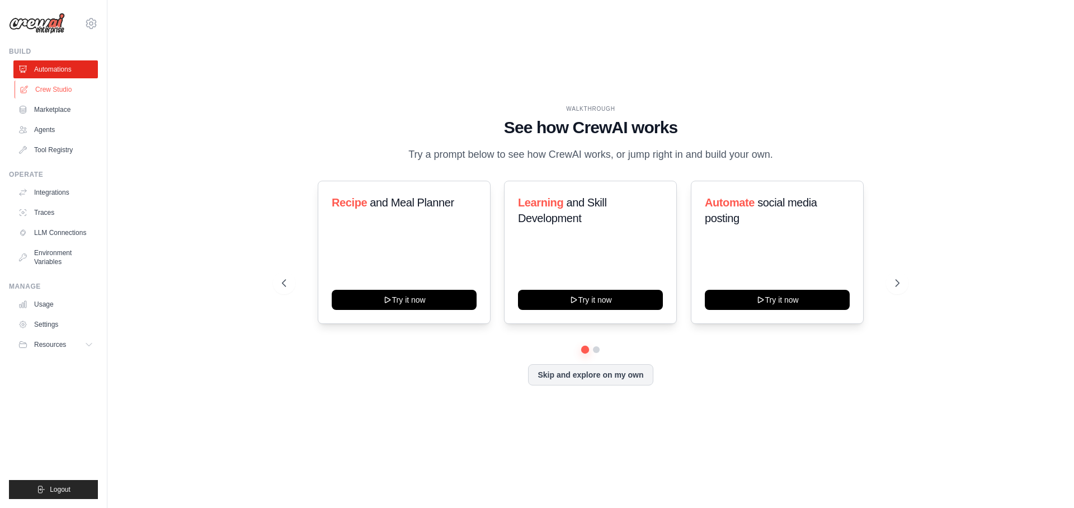
click at [58, 93] on link "Crew Studio" at bounding box center [57, 90] width 84 height 18
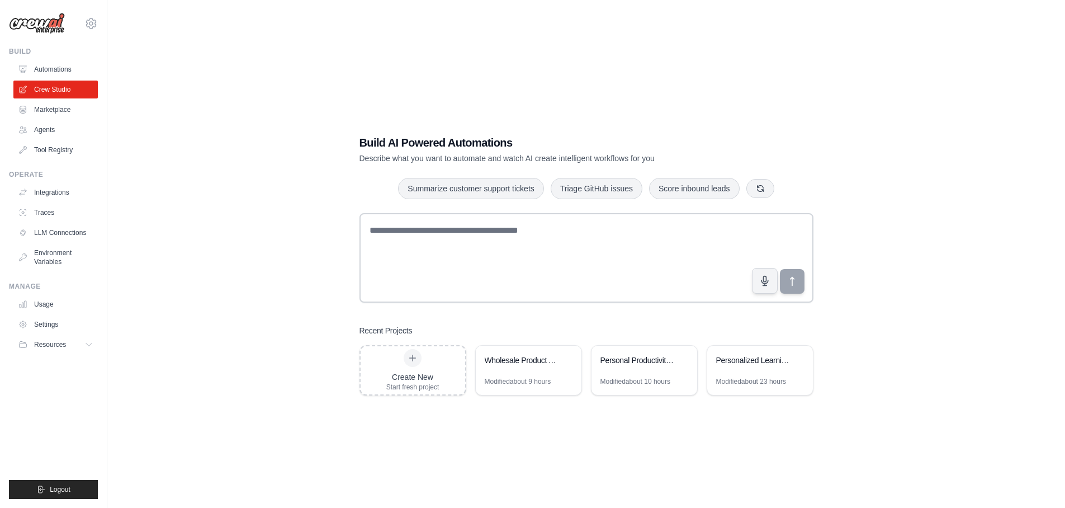
click at [54, 112] on link "Marketplace" at bounding box center [55, 110] width 84 height 18
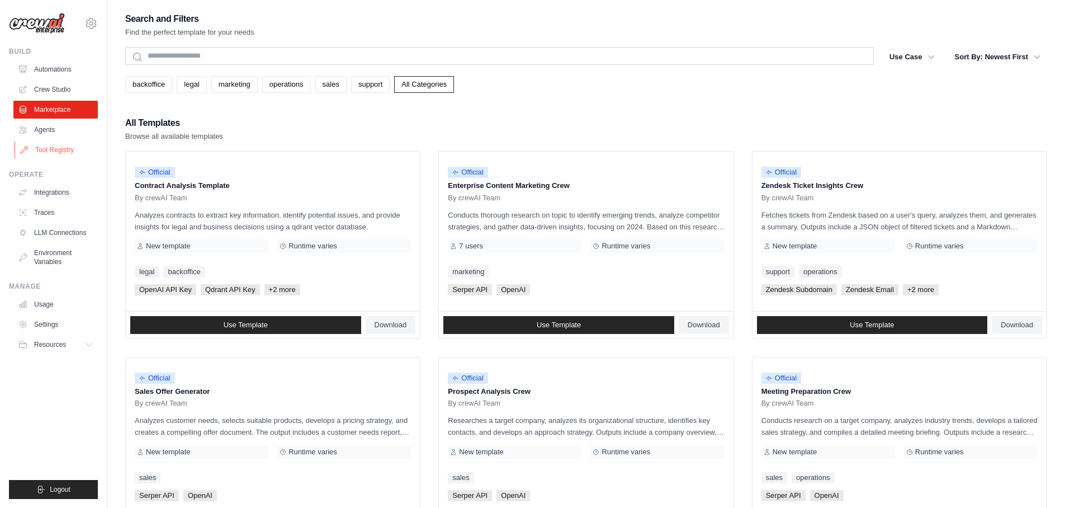
click at [53, 144] on link "Tool Registry" at bounding box center [57, 150] width 84 height 18
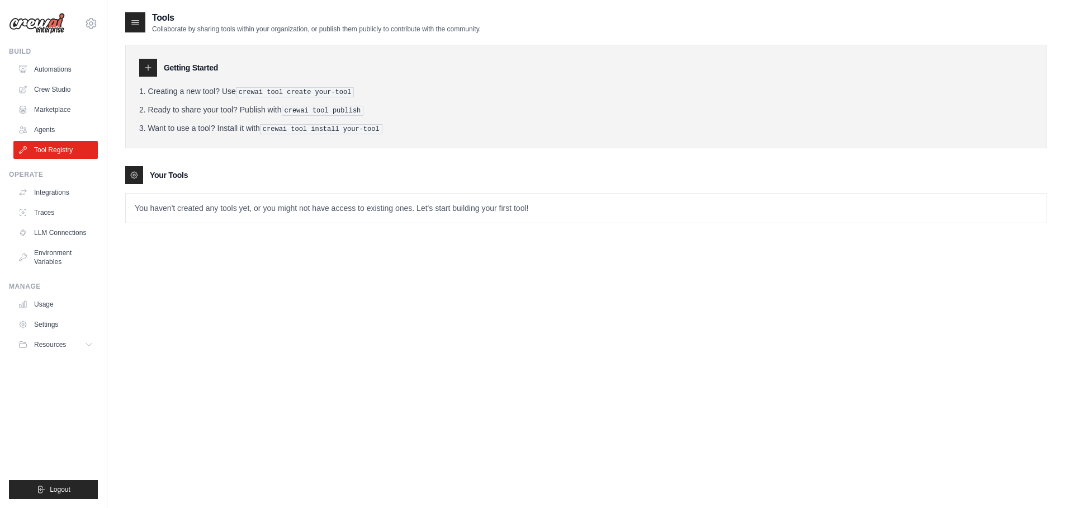
click at [292, 168] on div "Your Tools" at bounding box center [586, 175] width 922 height 18
click at [207, 209] on p "You haven't created any tools yet, or you might not have access to existing one…" at bounding box center [586, 208] width 921 height 29
click at [68, 134] on link "Agents" at bounding box center [57, 130] width 84 height 18
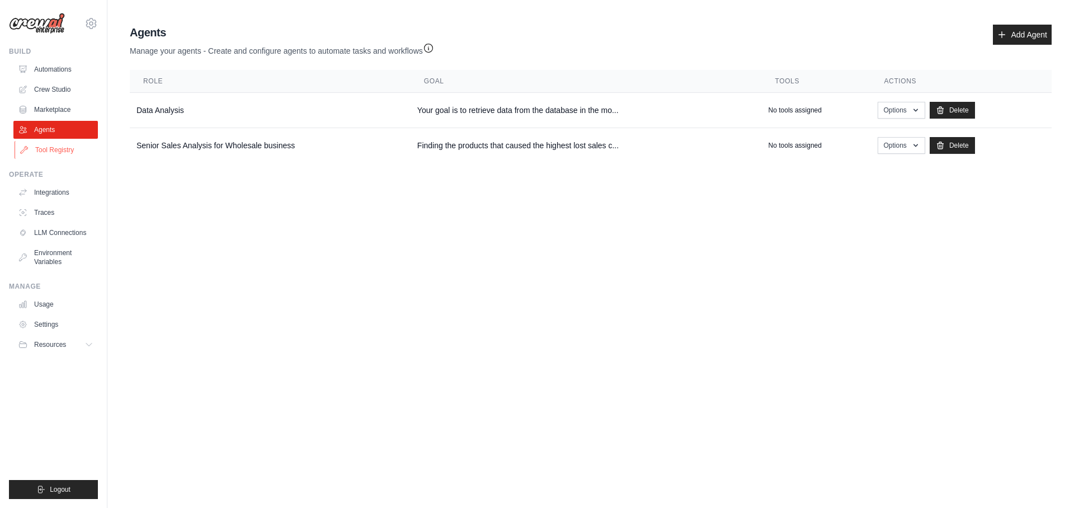
click at [58, 155] on link "Tool Registry" at bounding box center [57, 150] width 84 height 18
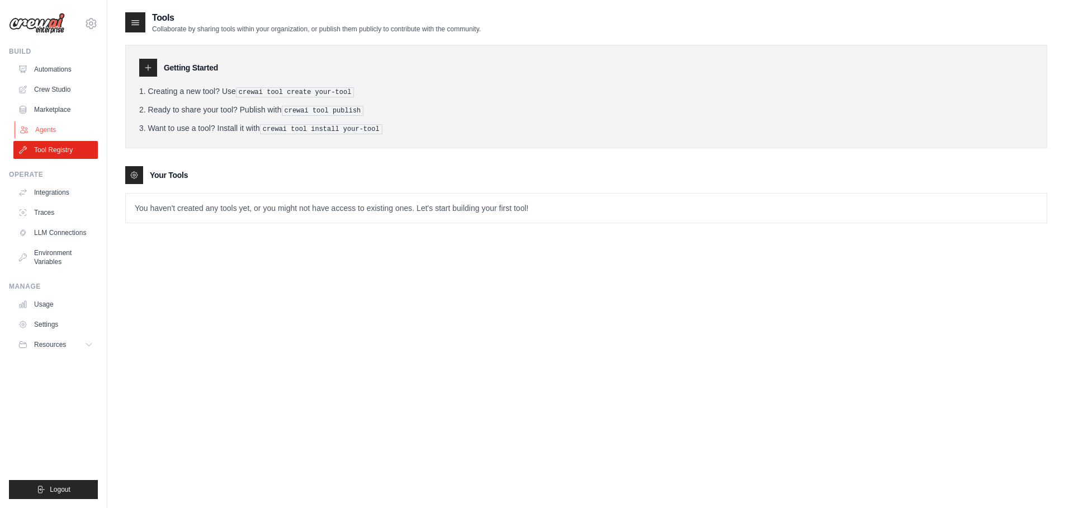
click at [51, 125] on link "Agents" at bounding box center [57, 130] width 84 height 18
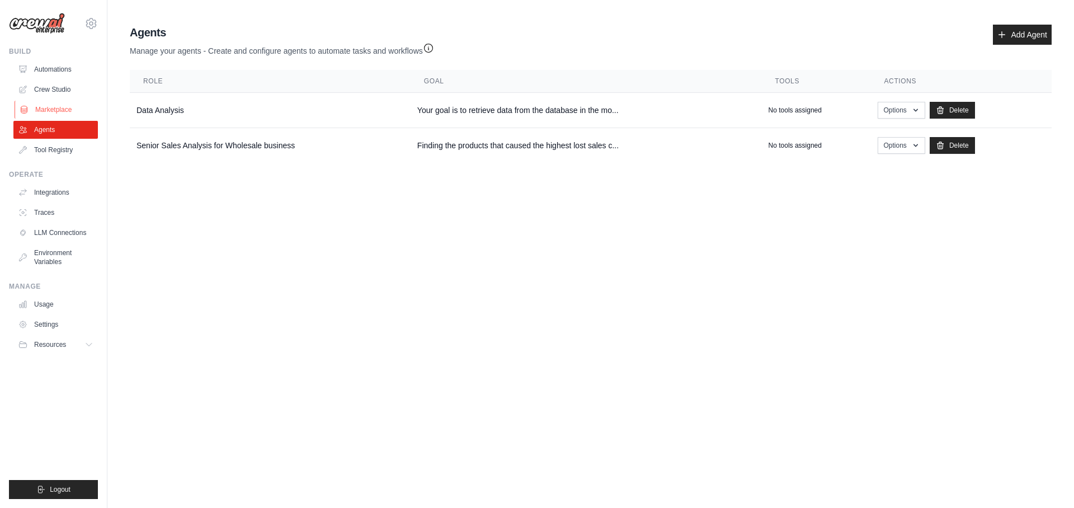
click at [57, 111] on link "Marketplace" at bounding box center [57, 110] width 84 height 18
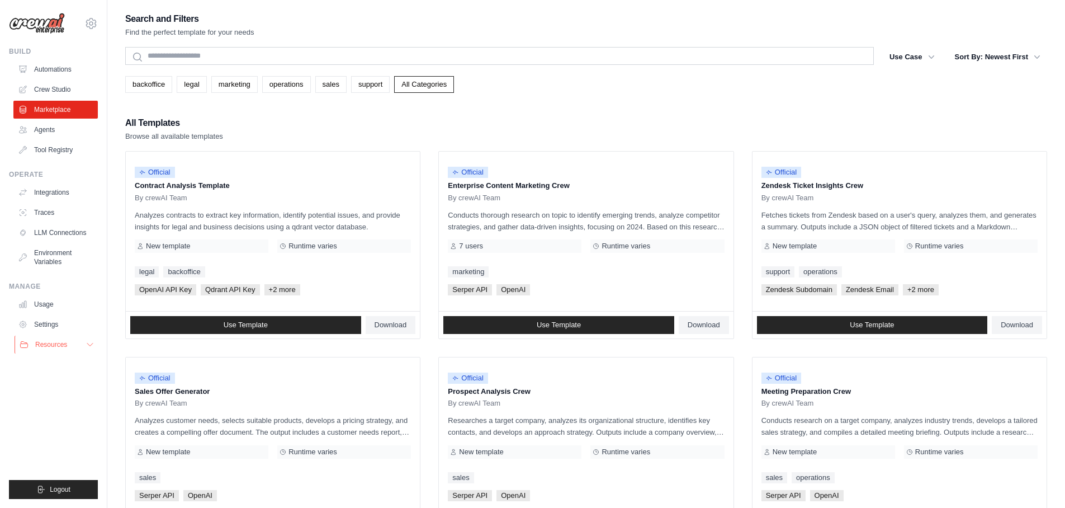
click at [86, 345] on icon at bounding box center [90, 344] width 9 height 9
click at [71, 319] on link "Settings" at bounding box center [57, 324] width 84 height 18
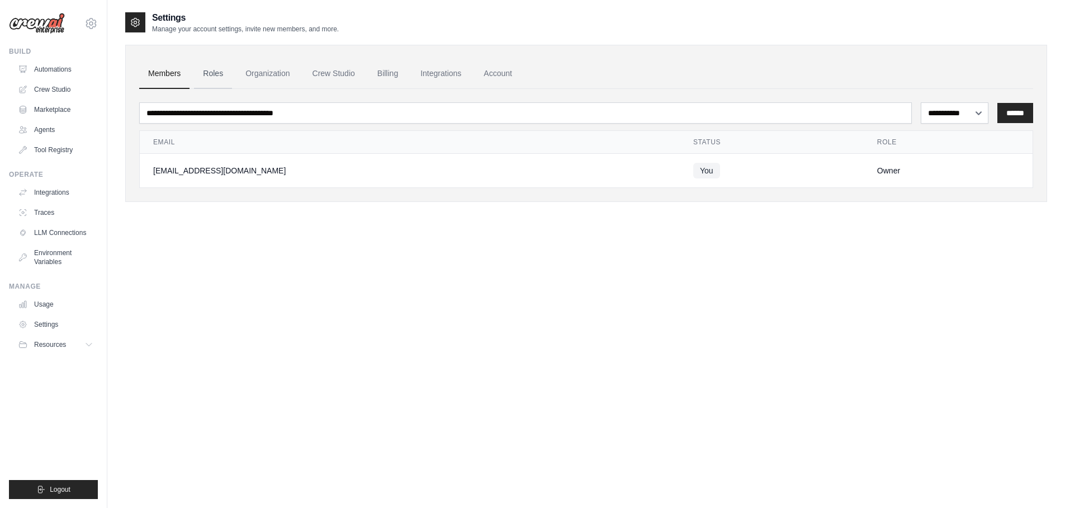
click at [207, 77] on link "Roles" at bounding box center [213, 74] width 38 height 30
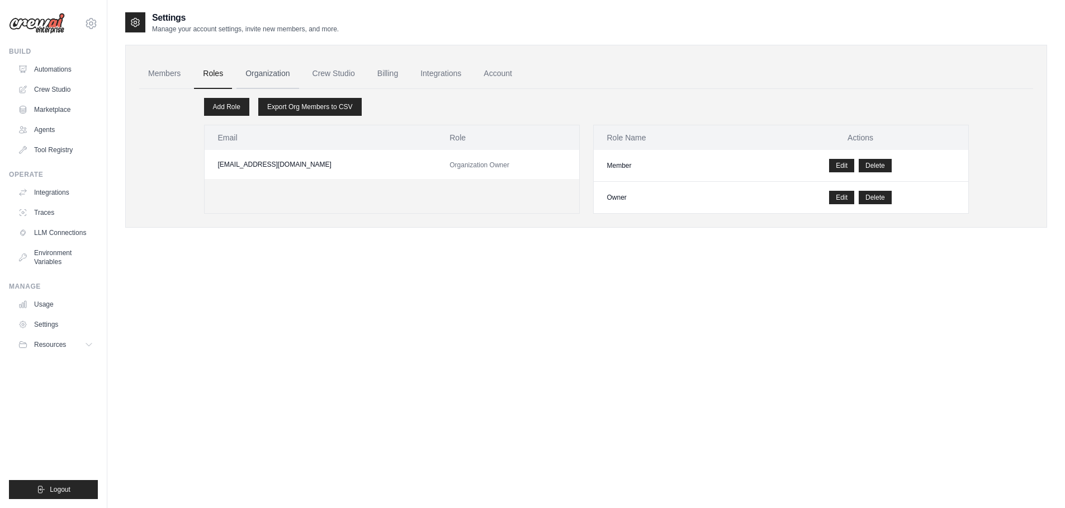
click at [253, 74] on link "Organization" at bounding box center [268, 74] width 62 height 30
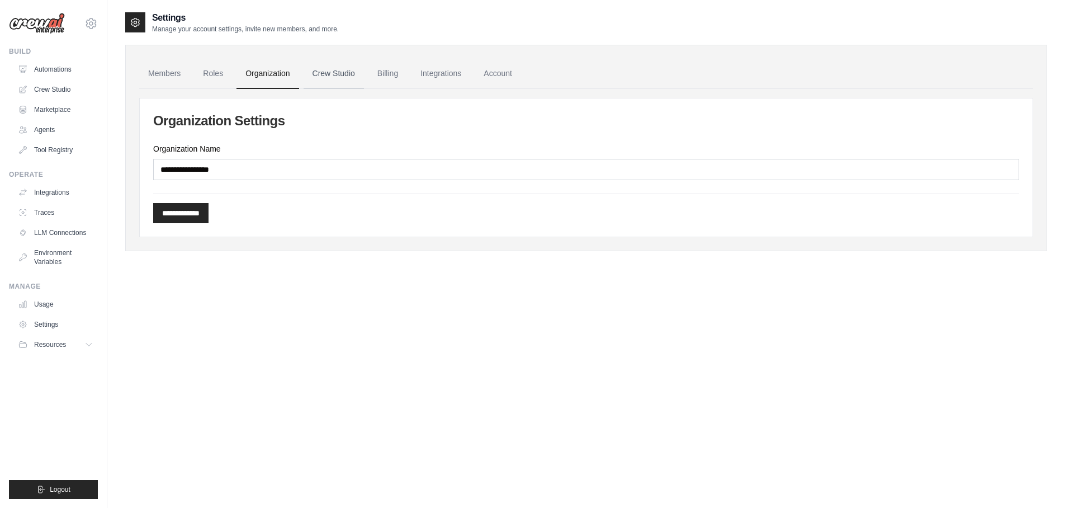
click at [317, 83] on link "Crew Studio" at bounding box center [334, 74] width 60 height 30
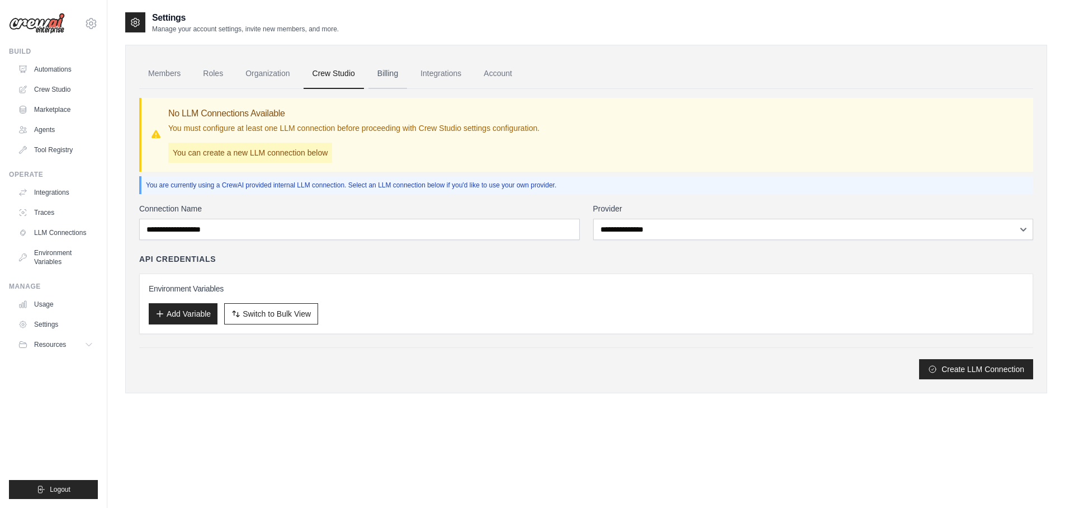
click at [388, 70] on link "Billing" at bounding box center [388, 74] width 39 height 30
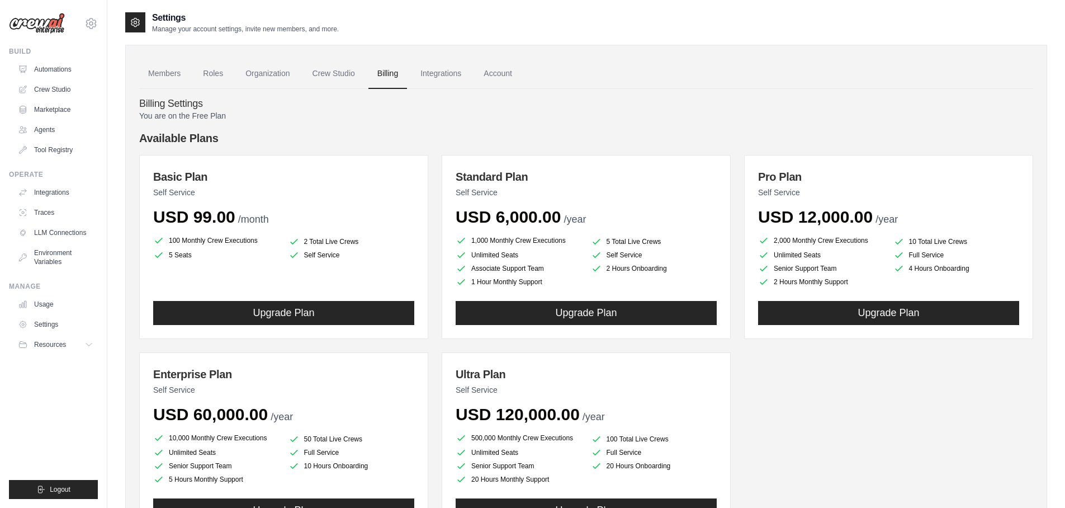
scroll to position [96, 0]
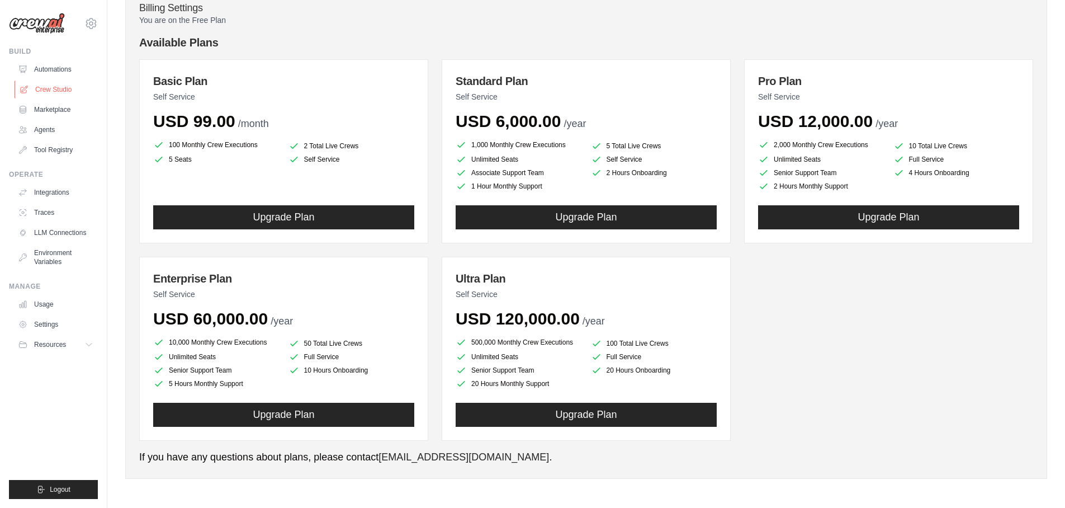
click at [69, 96] on link "Crew Studio" at bounding box center [57, 90] width 84 height 18
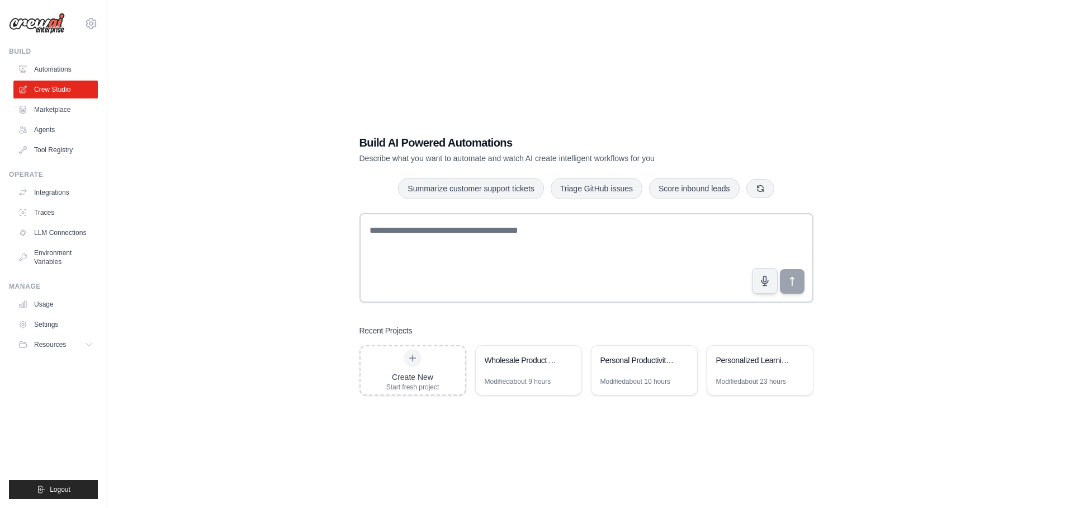
click at [64, 111] on link "Marketplace" at bounding box center [55, 110] width 84 height 18
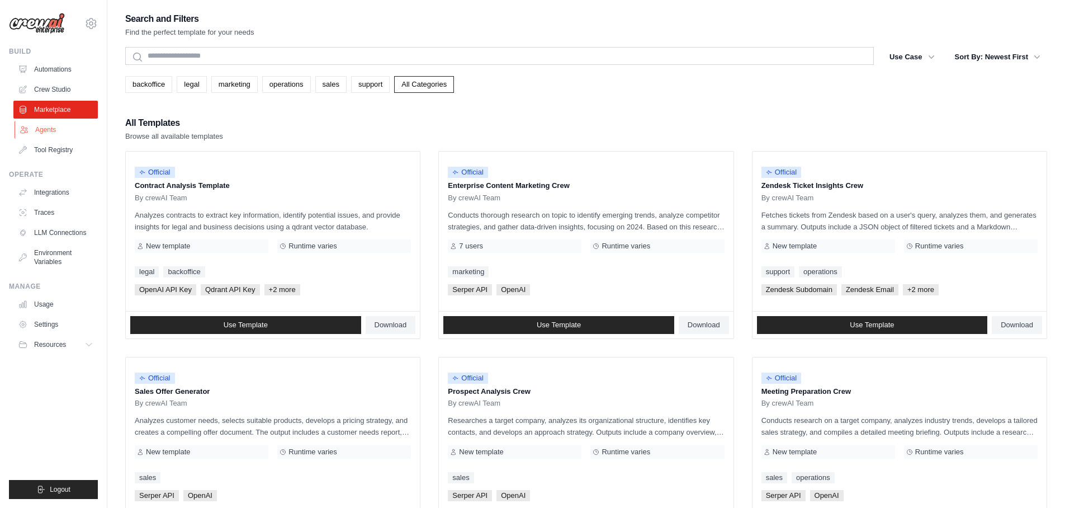
click at [64, 132] on link "Agents" at bounding box center [57, 130] width 84 height 18
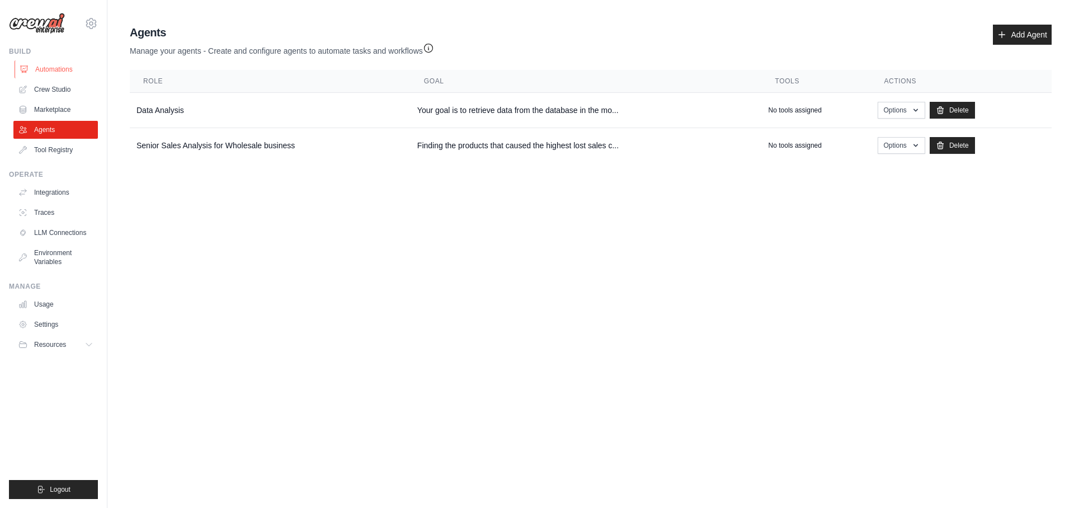
click at [66, 68] on link "Automations" at bounding box center [57, 69] width 84 height 18
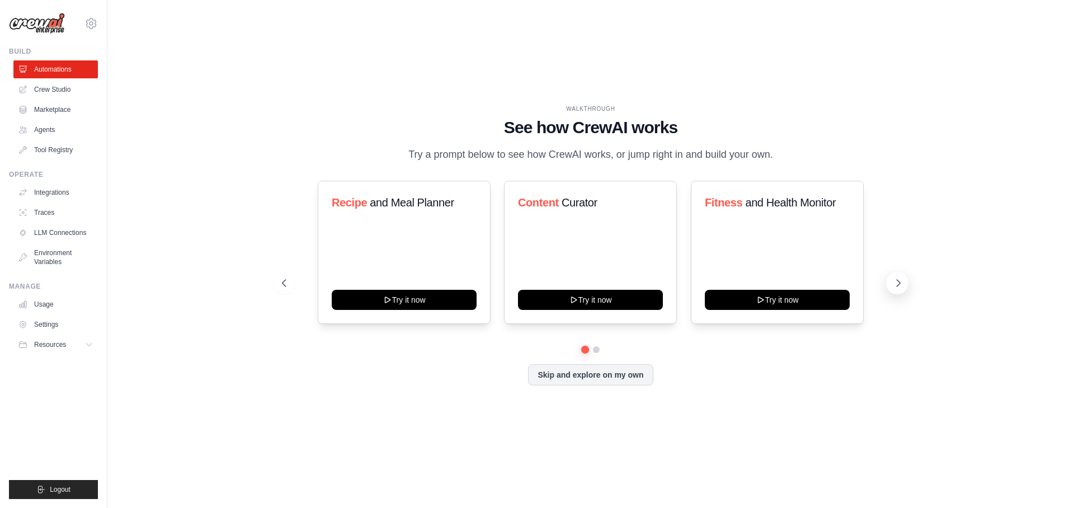
click at [898, 285] on icon at bounding box center [898, 283] width 3 height 7
click at [59, 193] on link "Integrations" at bounding box center [57, 192] width 84 height 18
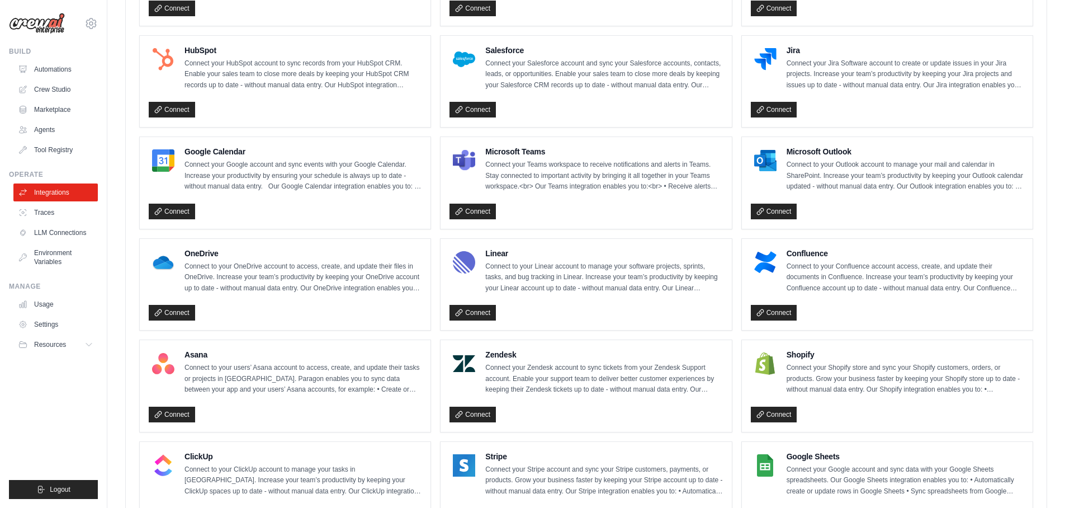
scroll to position [361, 0]
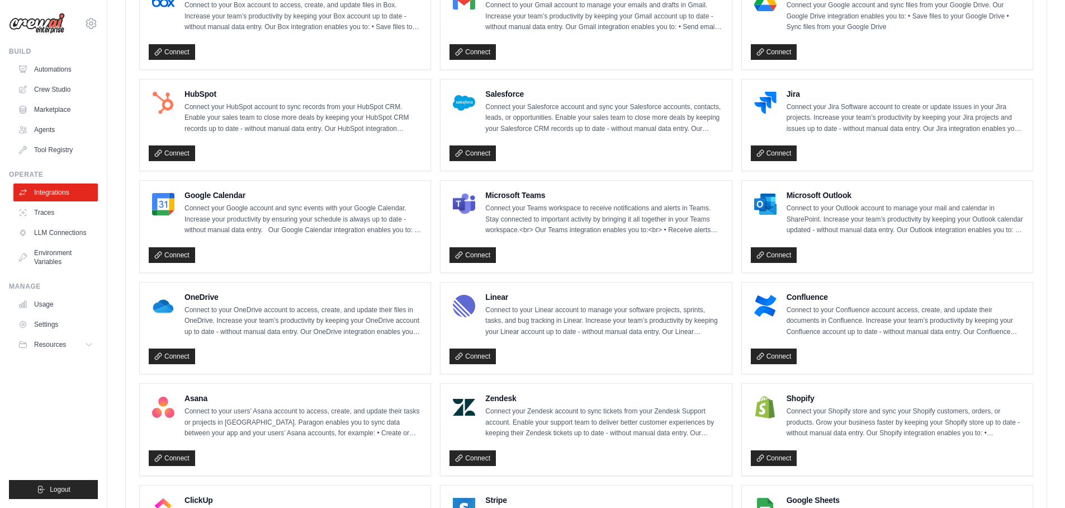
click at [554, 399] on h4 "Zendesk" at bounding box center [603, 398] width 237 height 11
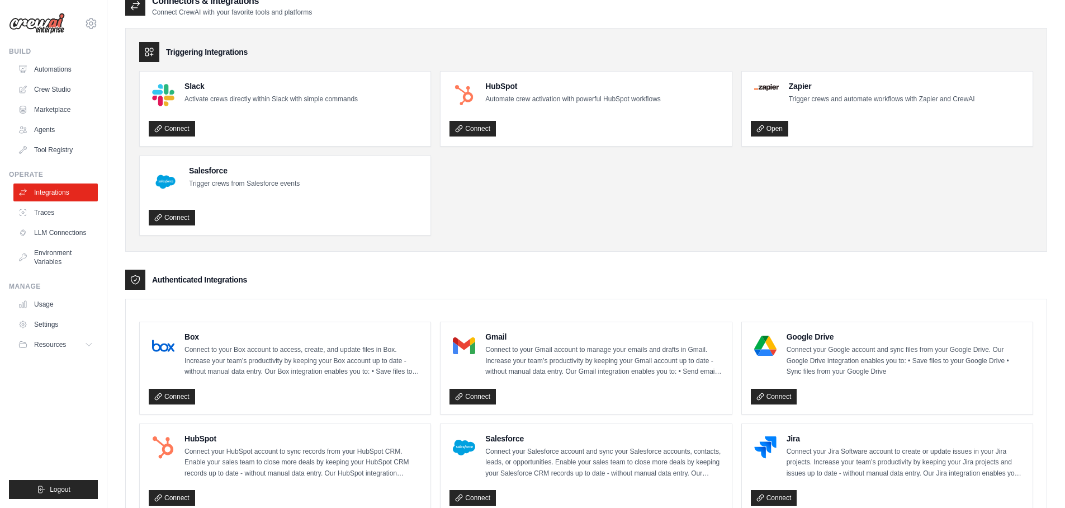
scroll to position [0, 0]
